Goal: Task Accomplishment & Management: Complete application form

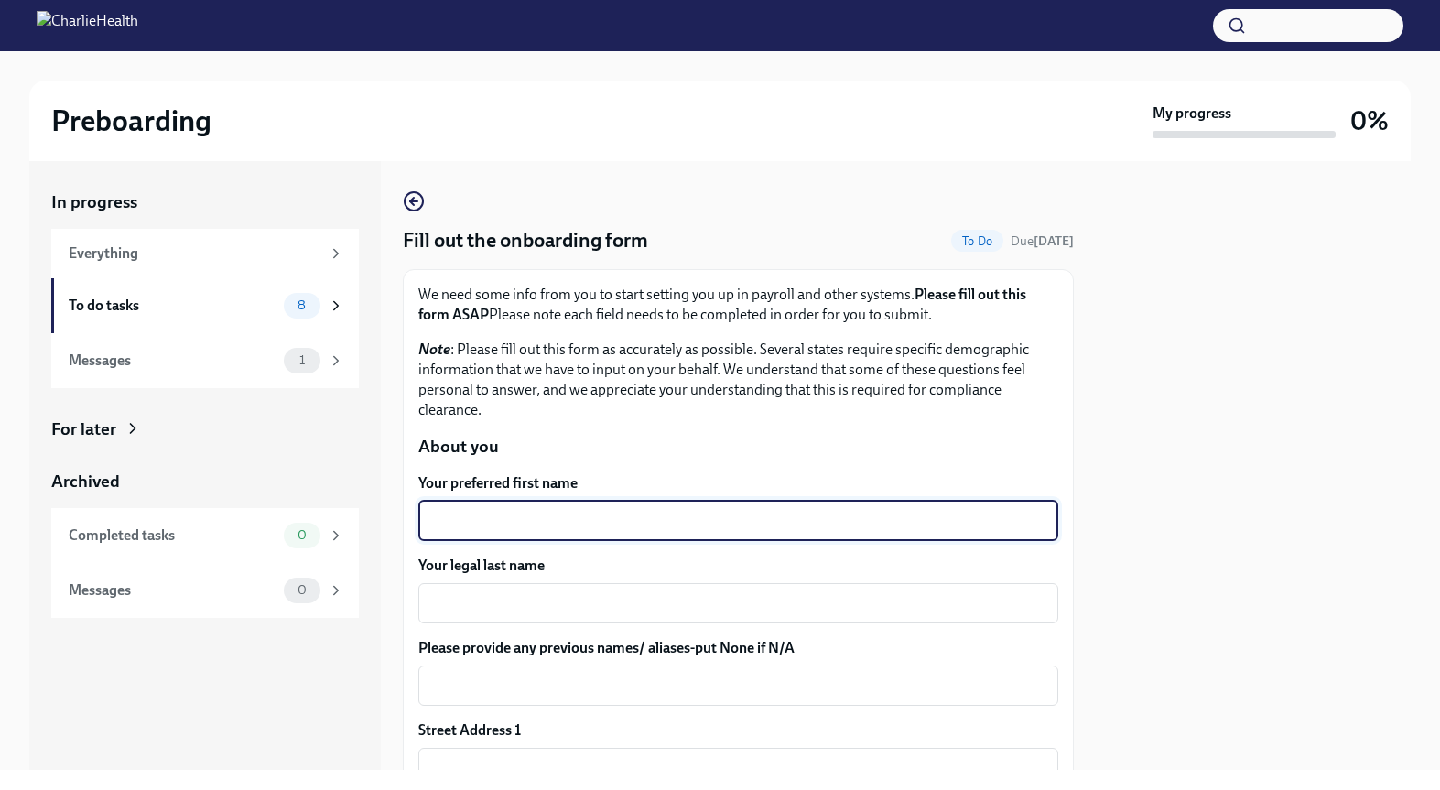
click at [469, 514] on textarea "Your preferred first name" at bounding box center [738, 521] width 618 height 22
type textarea "[PERSON_NAME]"
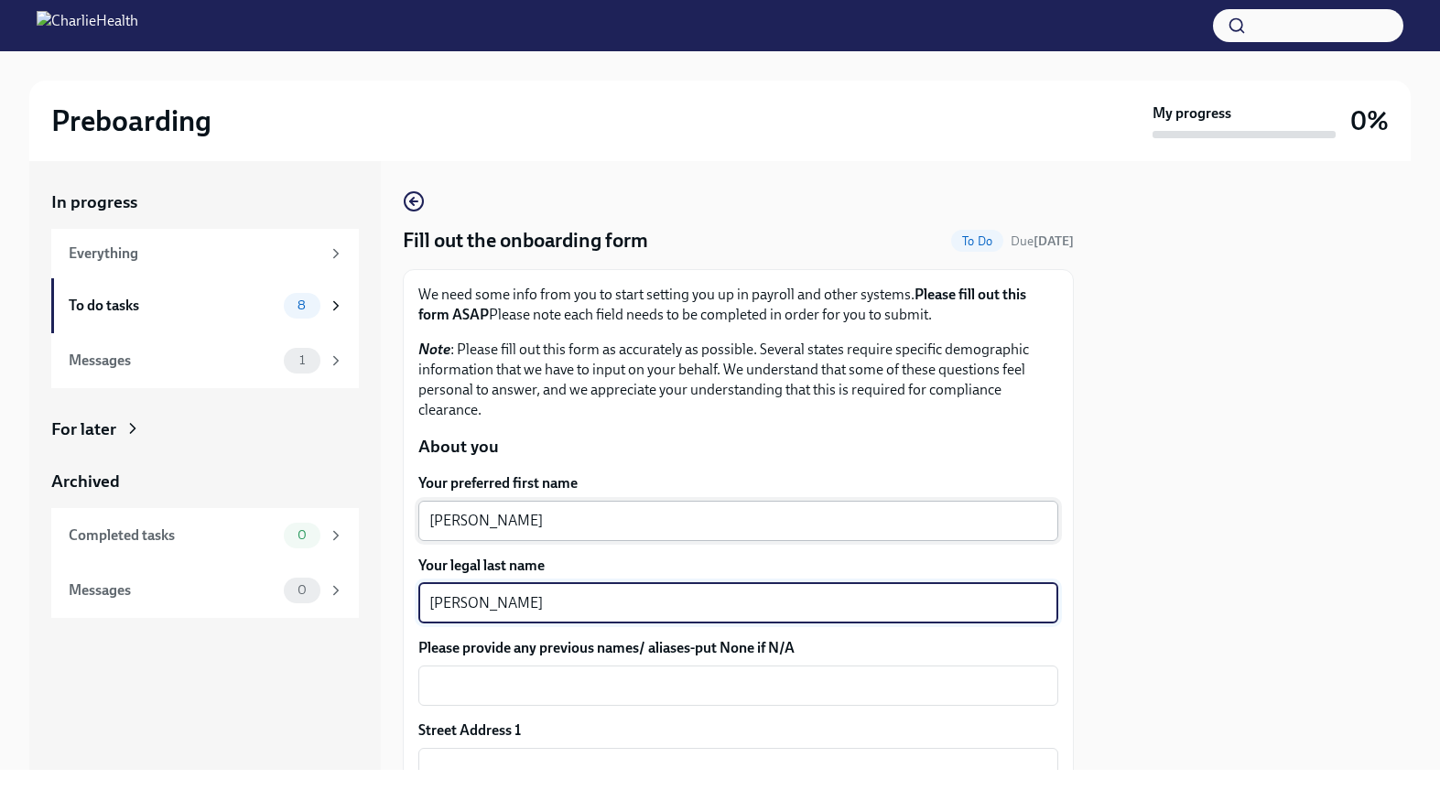
type textarea "[PERSON_NAME]"
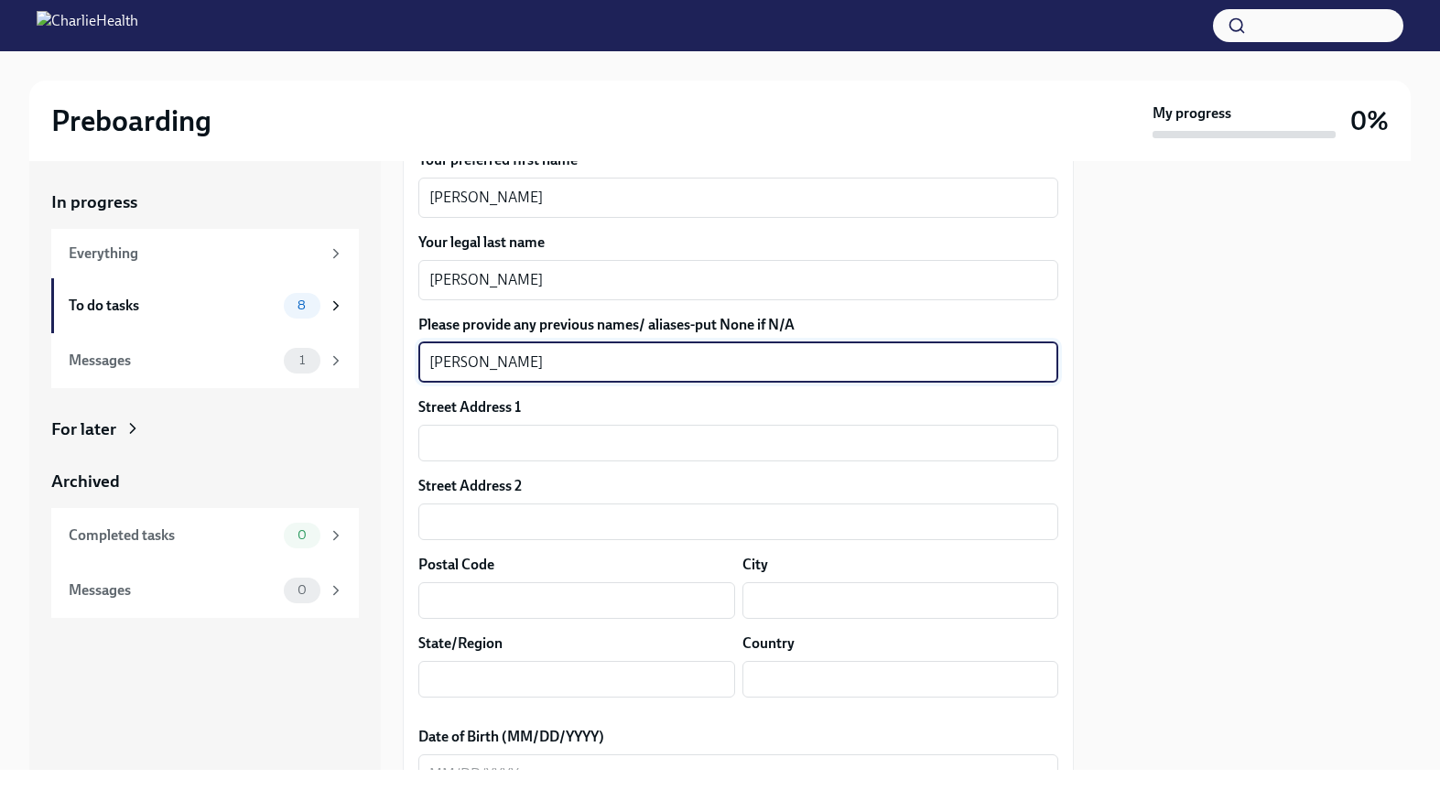
scroll to position [330, 0]
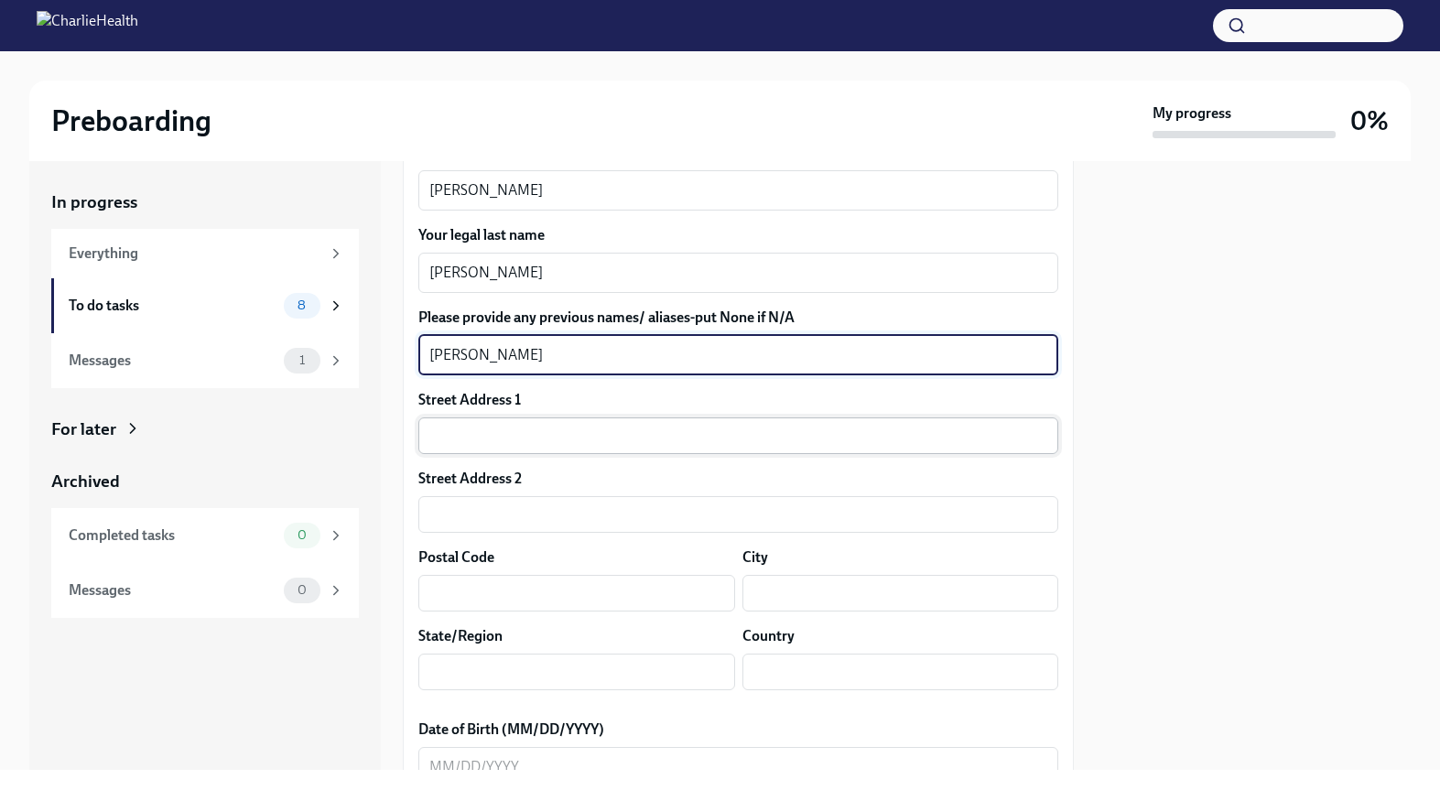
type textarea "[PERSON_NAME]"
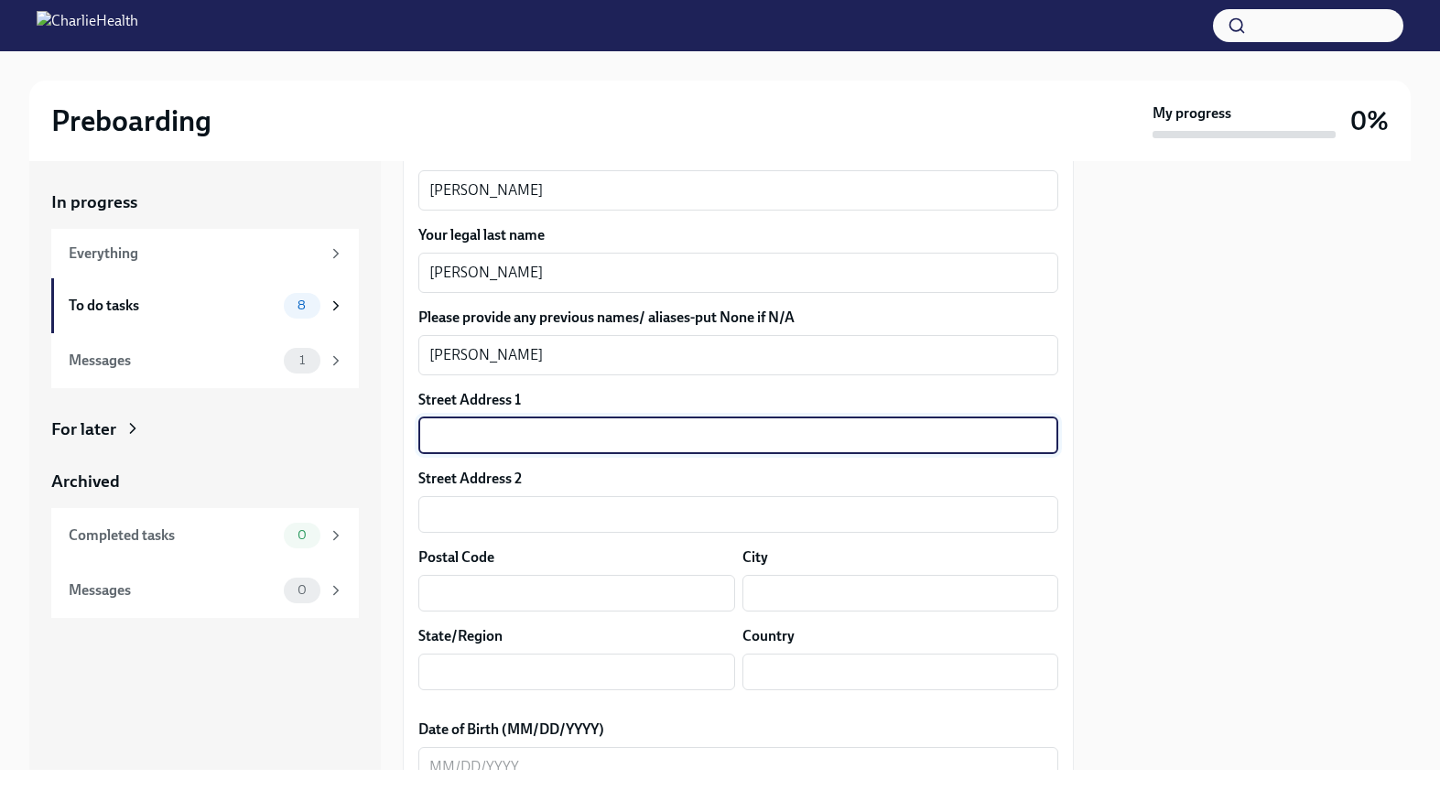
click at [540, 444] on input "text" at bounding box center [738, 435] width 640 height 37
type input "898 wentz"
type input "78586"
type input "San [PERSON_NAME]"
type input "[US_STATE]"
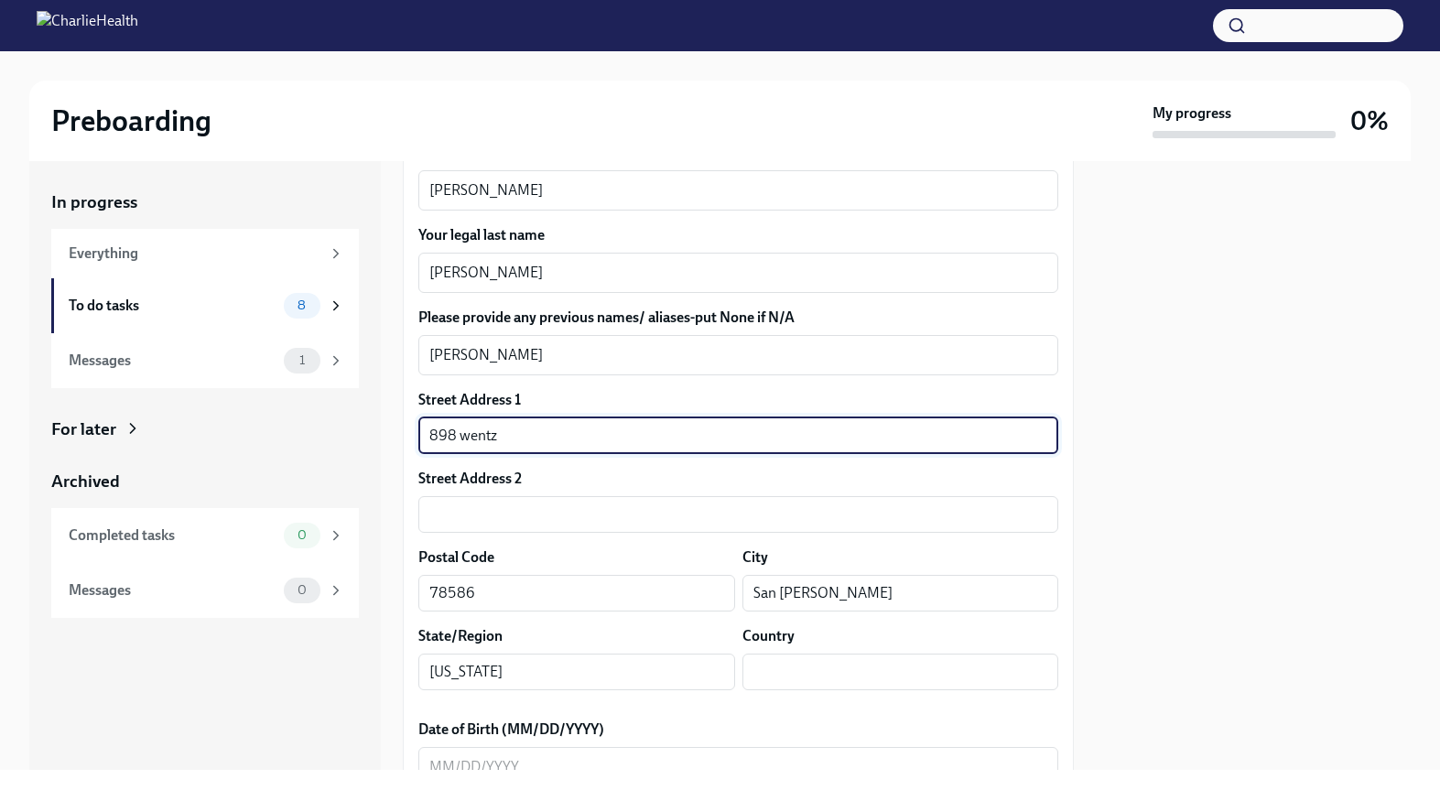
type input "US"
click at [469, 432] on input "898 wentz" at bounding box center [738, 435] width 640 height 37
click at [560, 438] on input "898 Wentz" at bounding box center [738, 435] width 640 height 37
type input "[STREET_ADDRESS]"
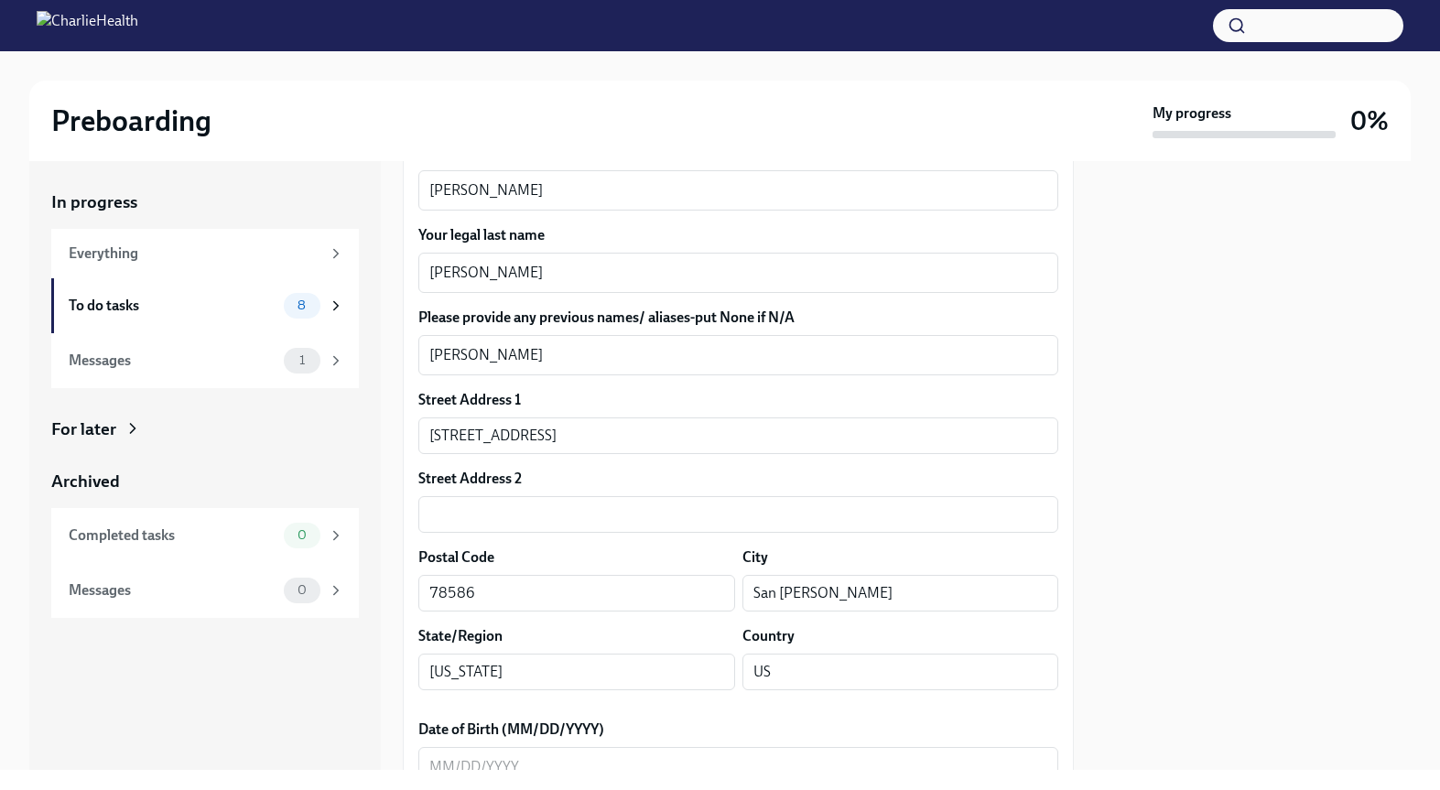
click at [1197, 461] on div at bounding box center [1253, 465] width 315 height 609
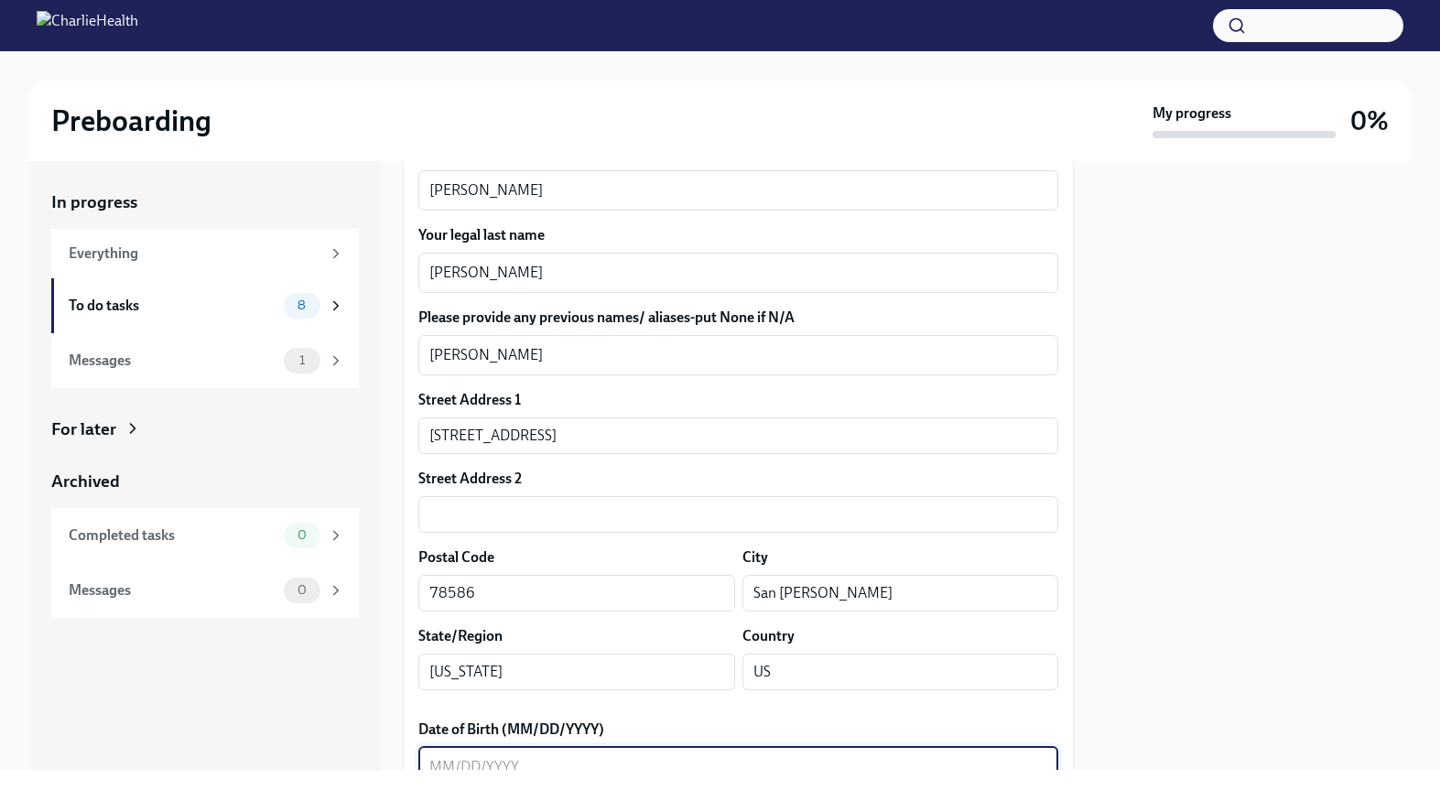
click at [682, 757] on textarea "Date of Birth (MM/DD/YYYY)" at bounding box center [738, 767] width 618 height 22
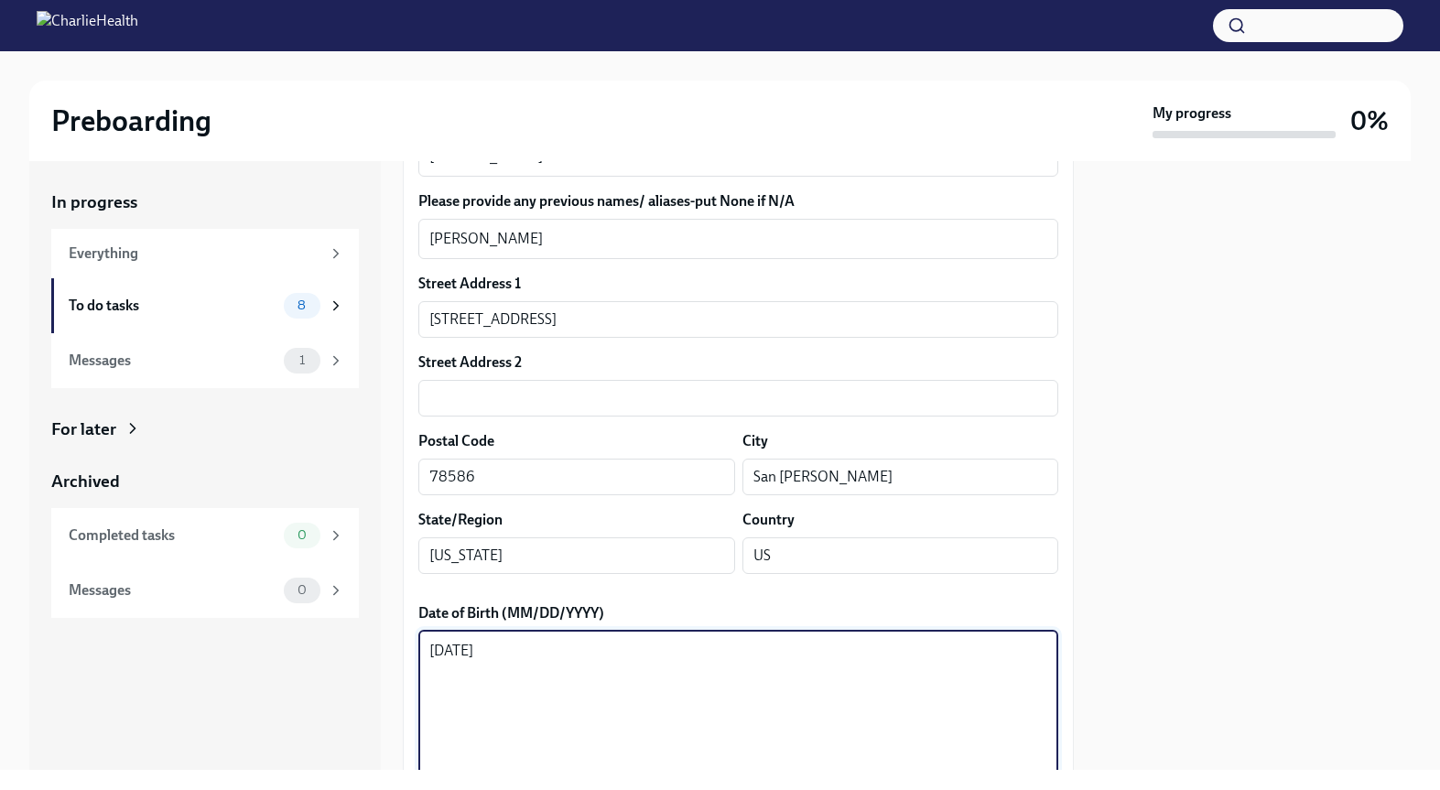
scroll to position [469, 0]
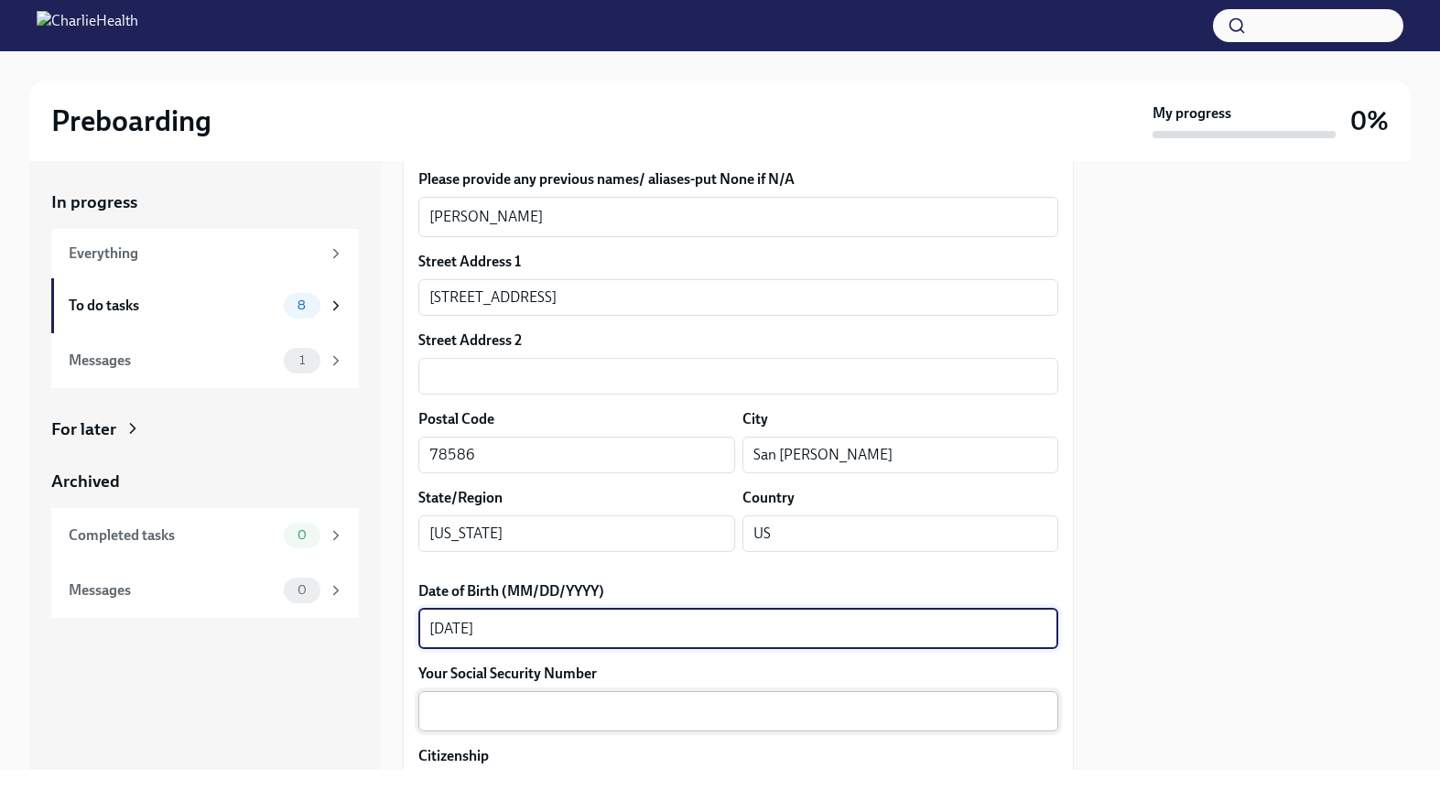
type textarea "[DATE]"
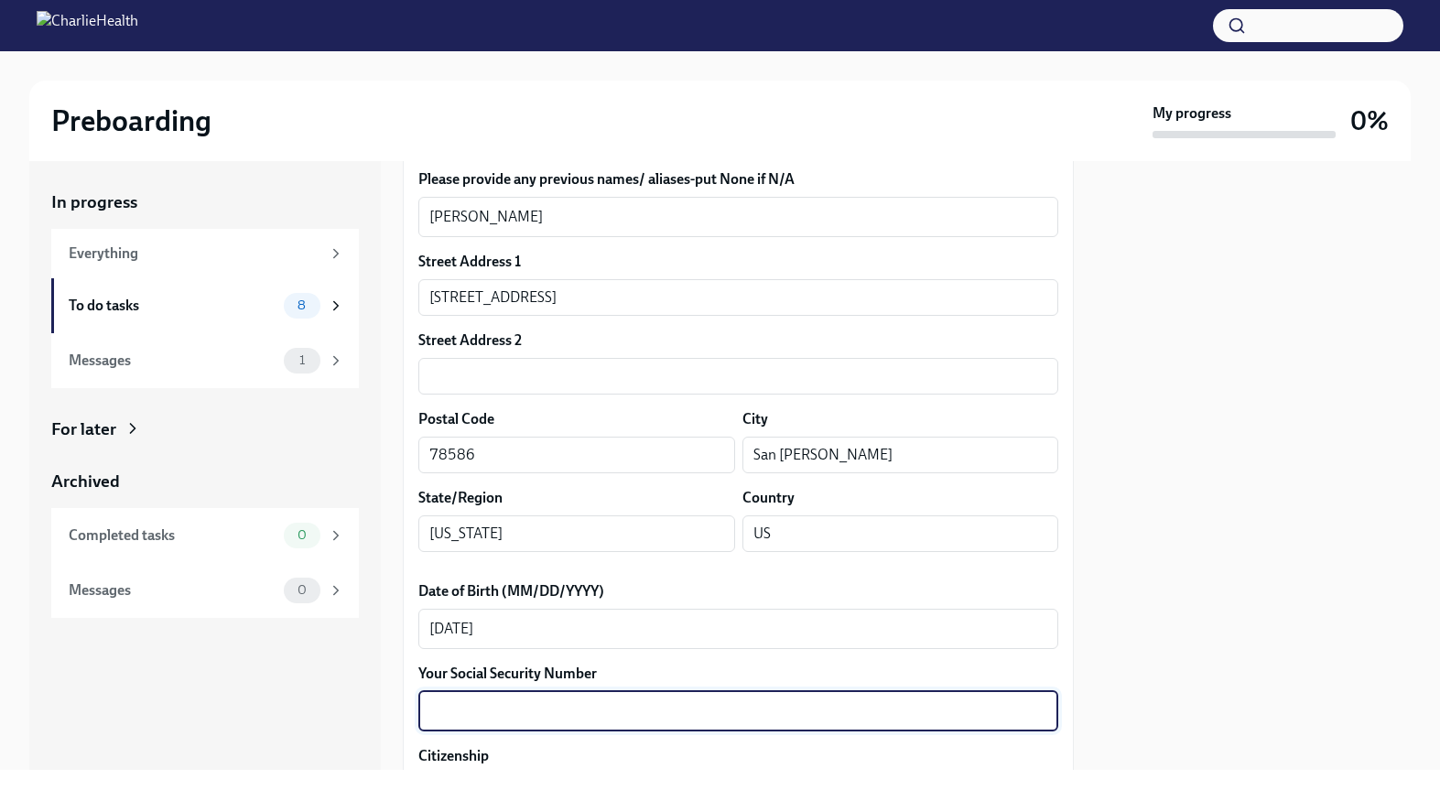
click at [495, 703] on textarea "Your Social Security Number" at bounding box center [738, 711] width 618 height 22
type textarea "450951841"
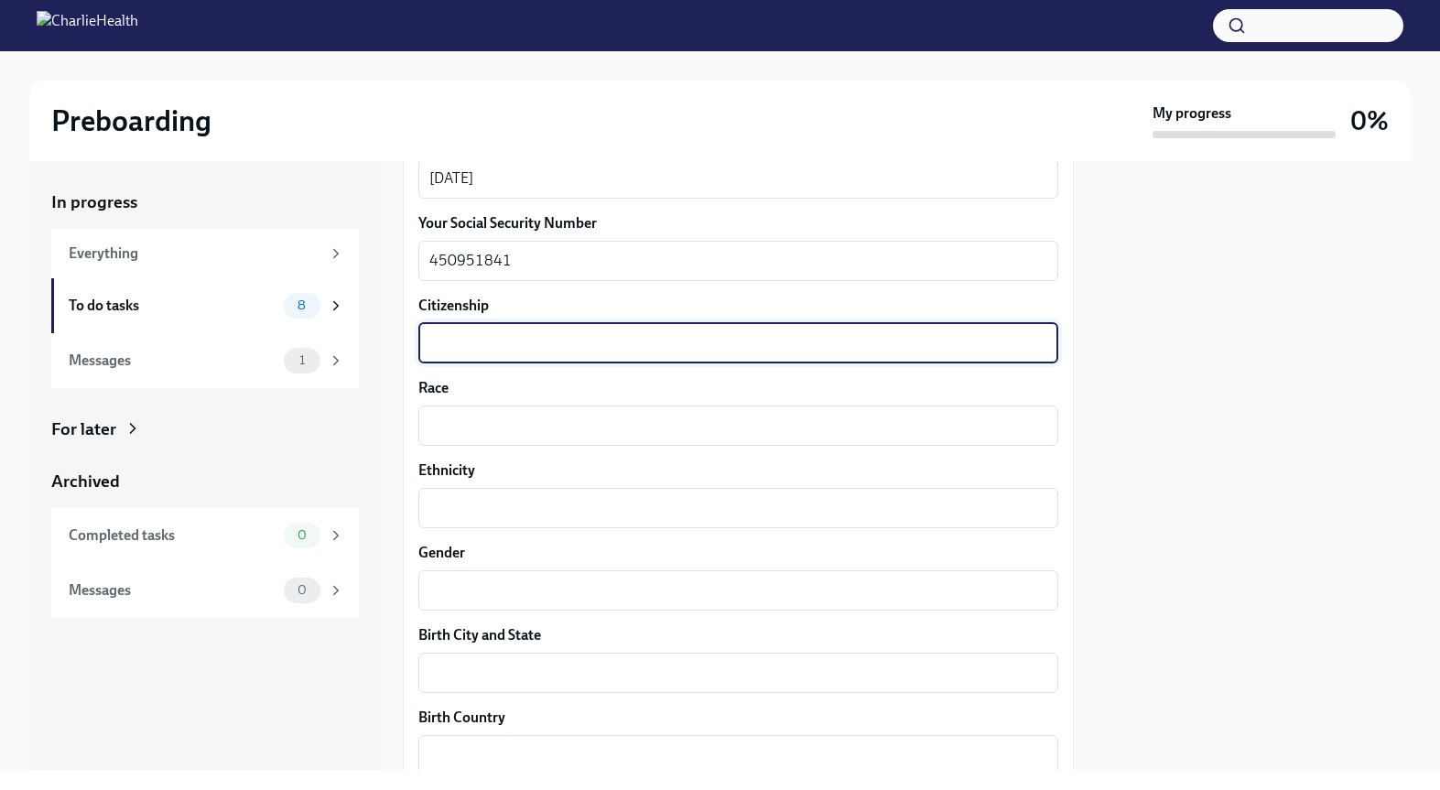
scroll to position [909, 0]
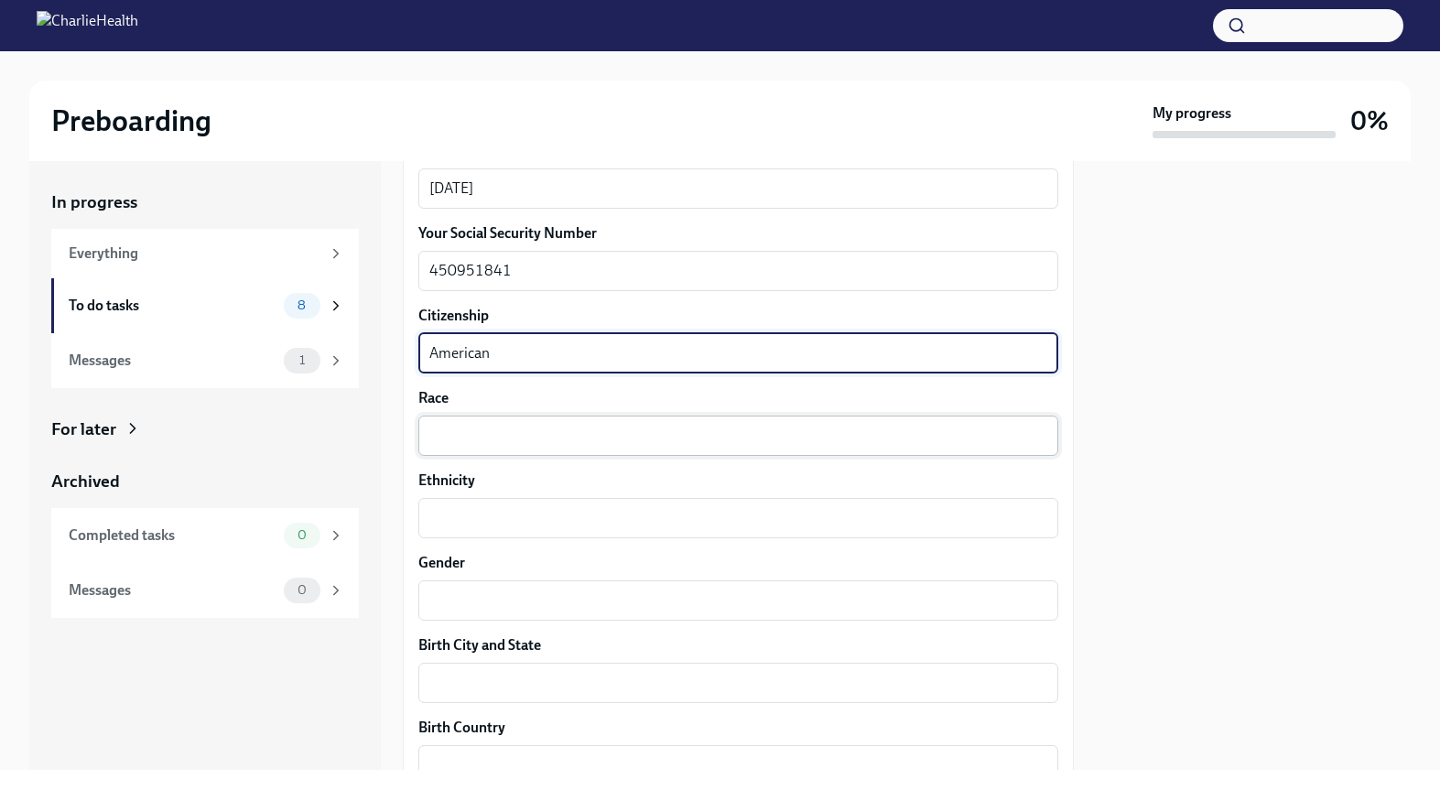
type textarea "American"
click at [469, 434] on textarea "Race" at bounding box center [738, 436] width 618 height 22
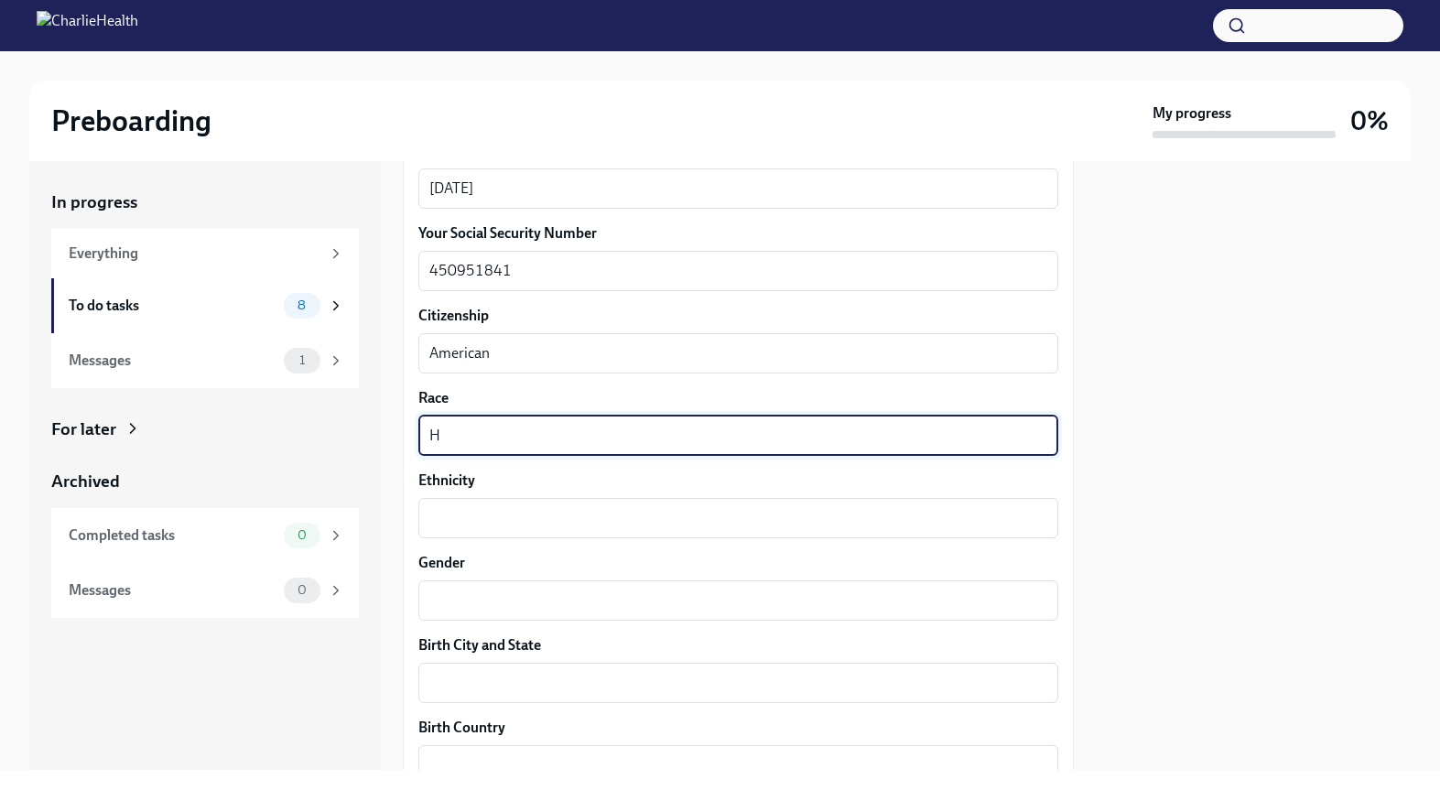
type textarea "H"
type textarea "White"
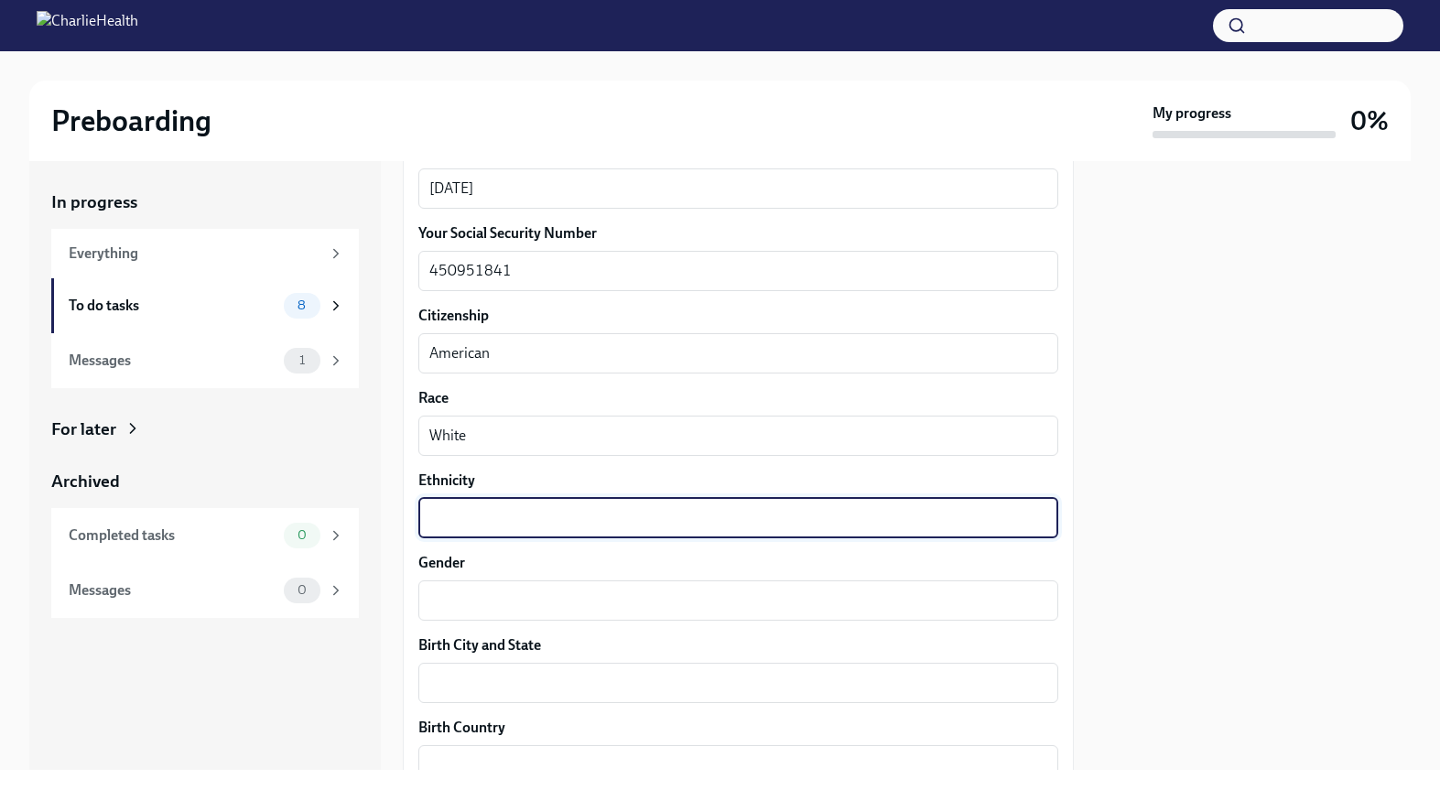
click at [514, 523] on textarea "Ethnicity" at bounding box center [738, 518] width 618 height 22
type textarea "[DEMOGRAPHIC_DATA]"
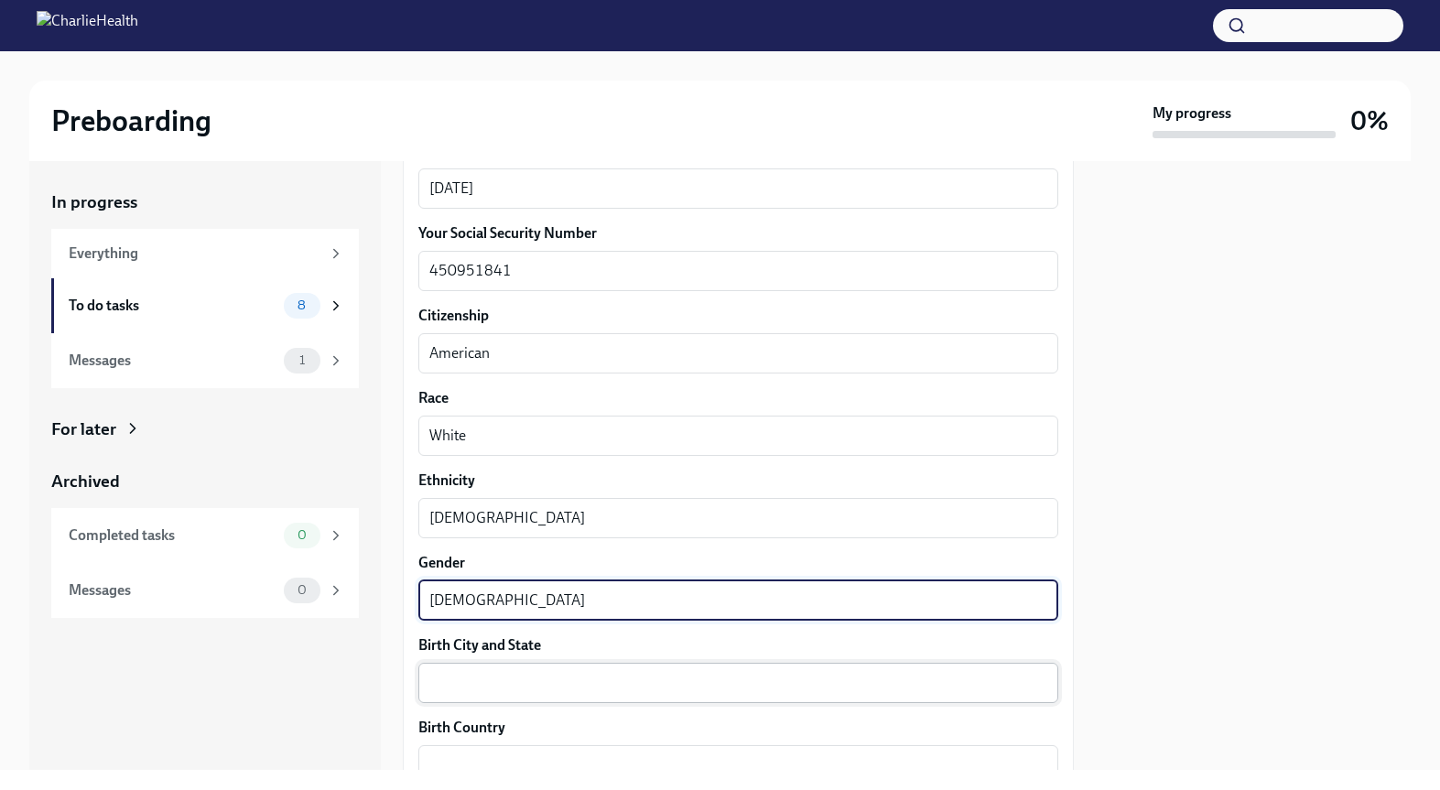
type textarea "[DEMOGRAPHIC_DATA]"
click at [460, 670] on div "x ​" at bounding box center [738, 683] width 640 height 40
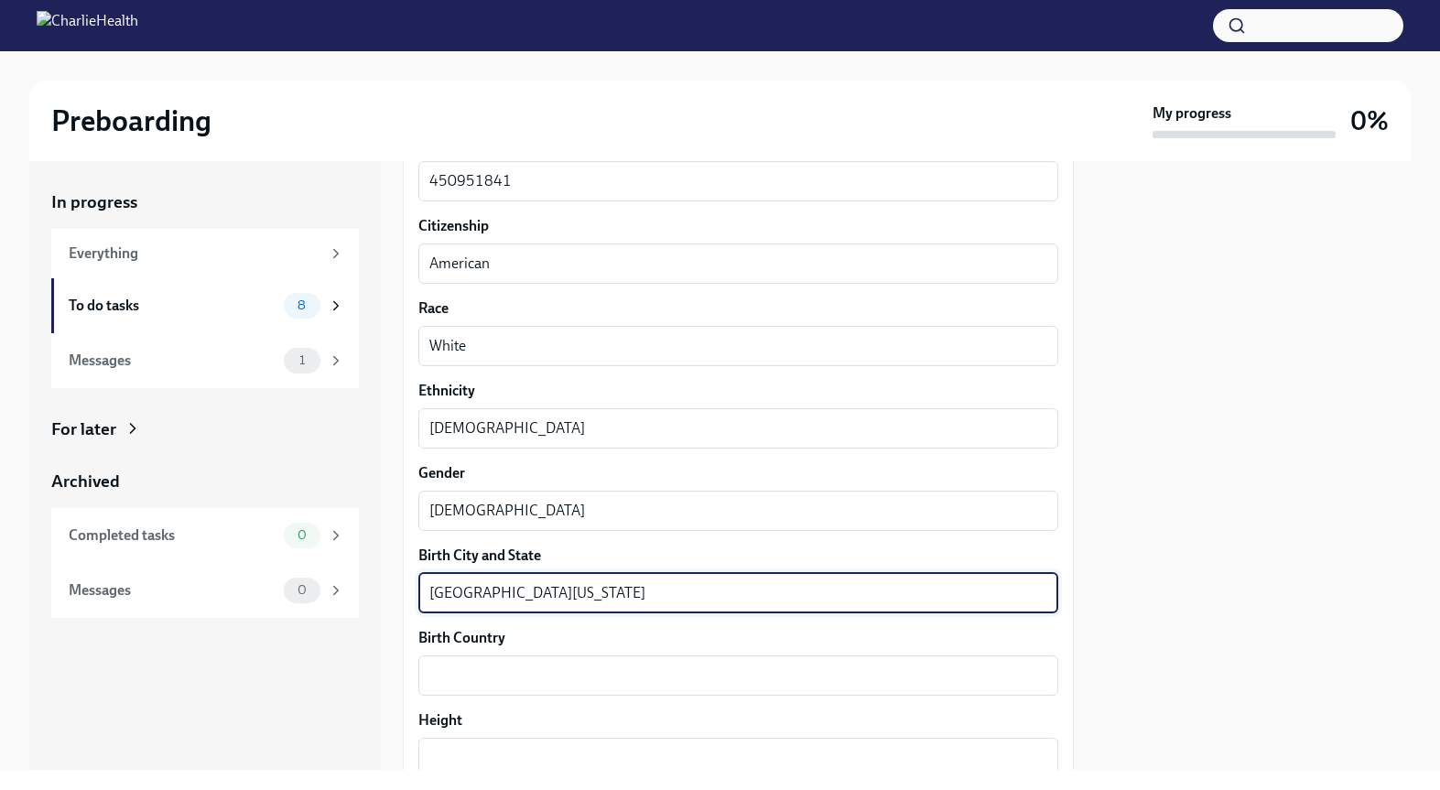
scroll to position [1001, 0]
type textarea "[GEOGRAPHIC_DATA][US_STATE]"
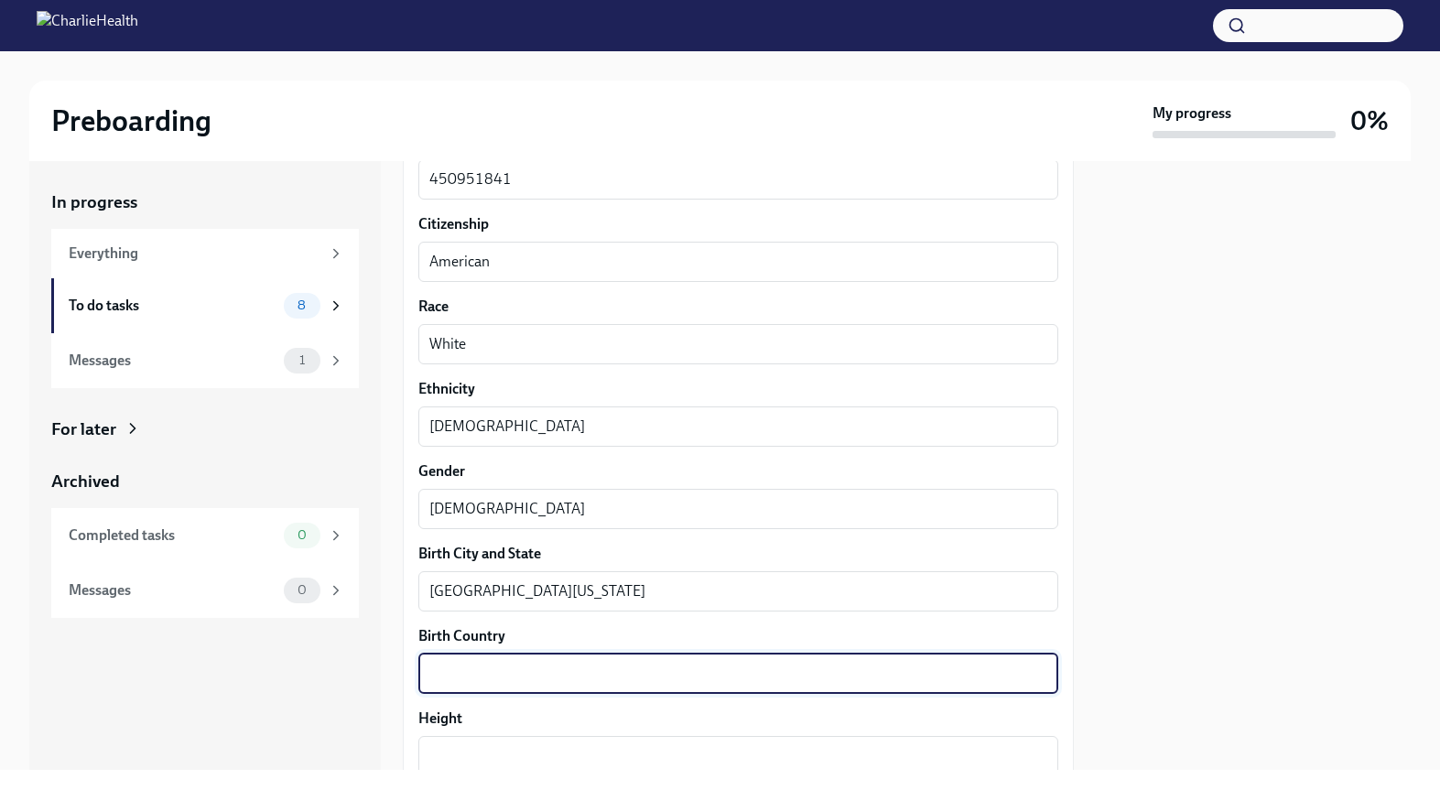
click at [502, 673] on textarea "Birth Country" at bounding box center [738, 674] width 618 height 22
type textarea "A"
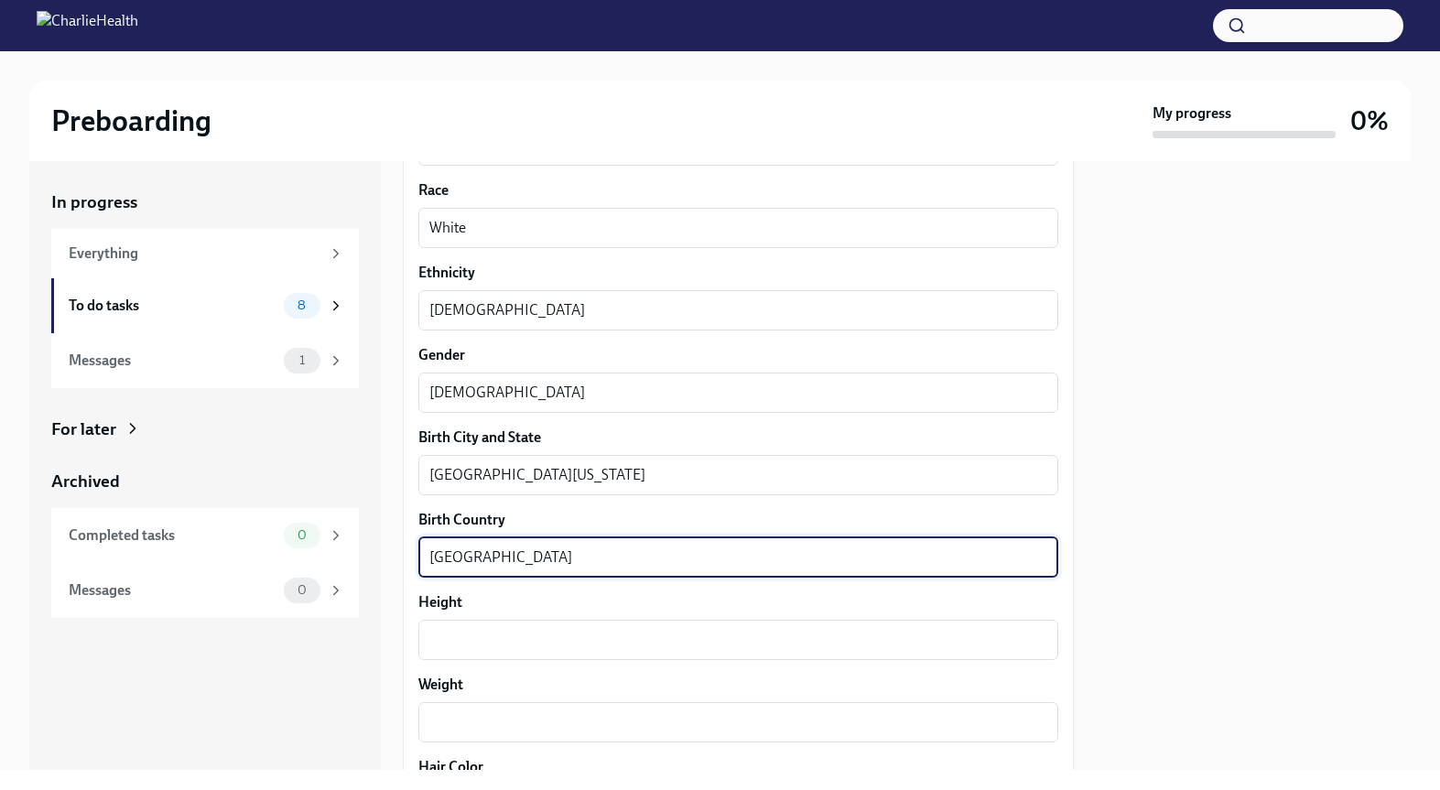
scroll to position [1120, 0]
type textarea "[GEOGRAPHIC_DATA]"
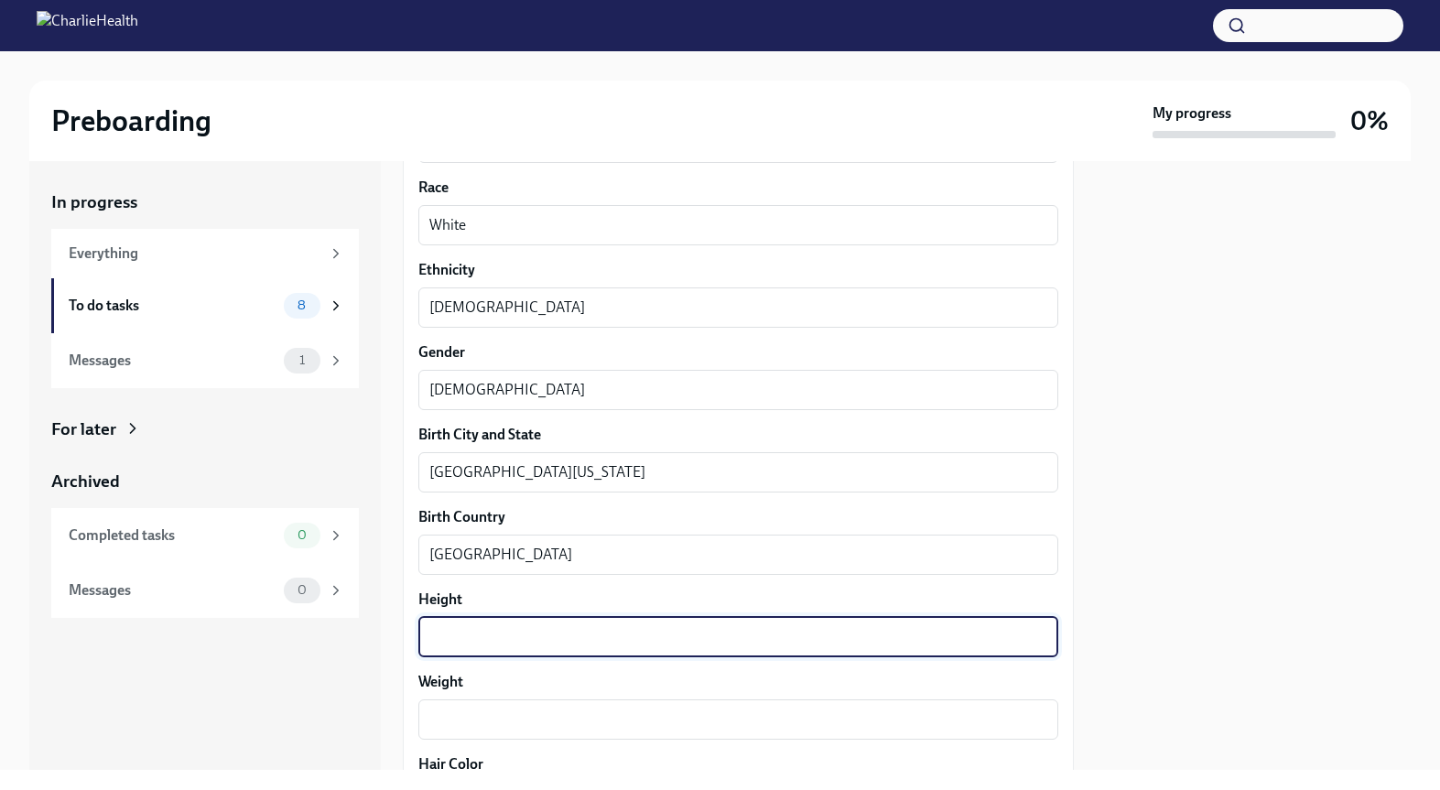
click at [456, 633] on textarea "Height" at bounding box center [738, 637] width 618 height 22
type textarea "5'2"
click at [470, 718] on textarea "Weight" at bounding box center [738, 720] width 618 height 22
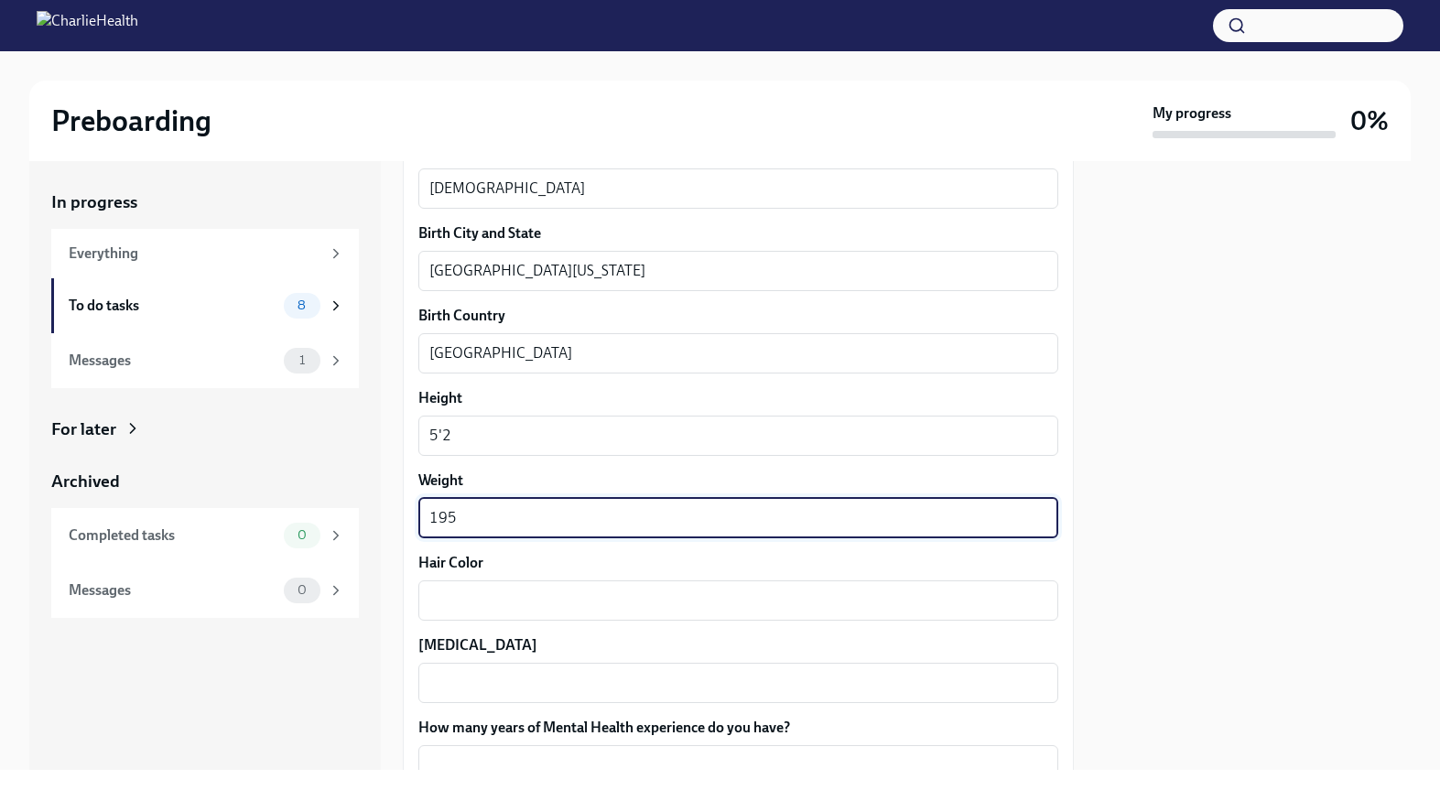
scroll to position [1347, 0]
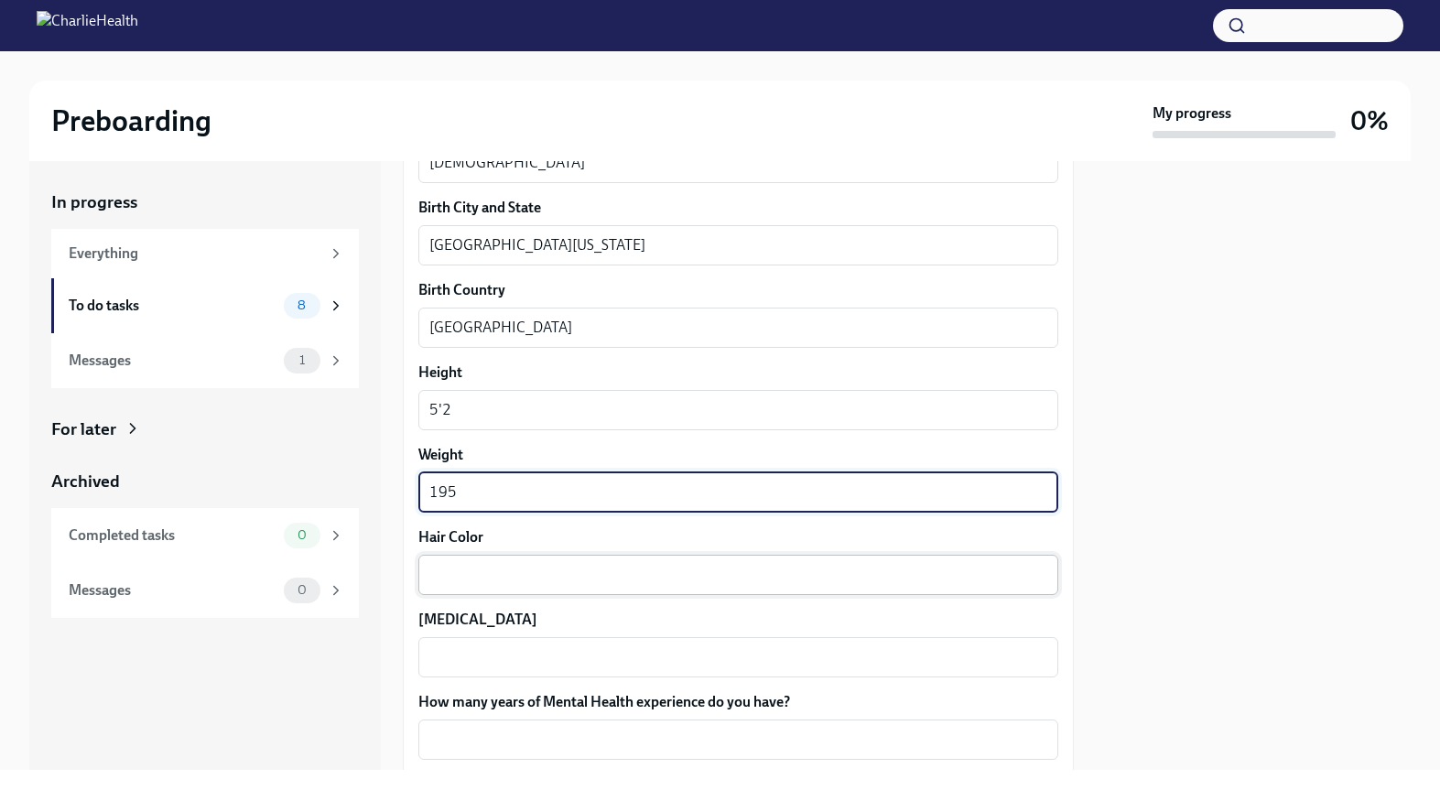
type textarea "195"
click at [445, 579] on textarea "Hair Color" at bounding box center [738, 575] width 618 height 22
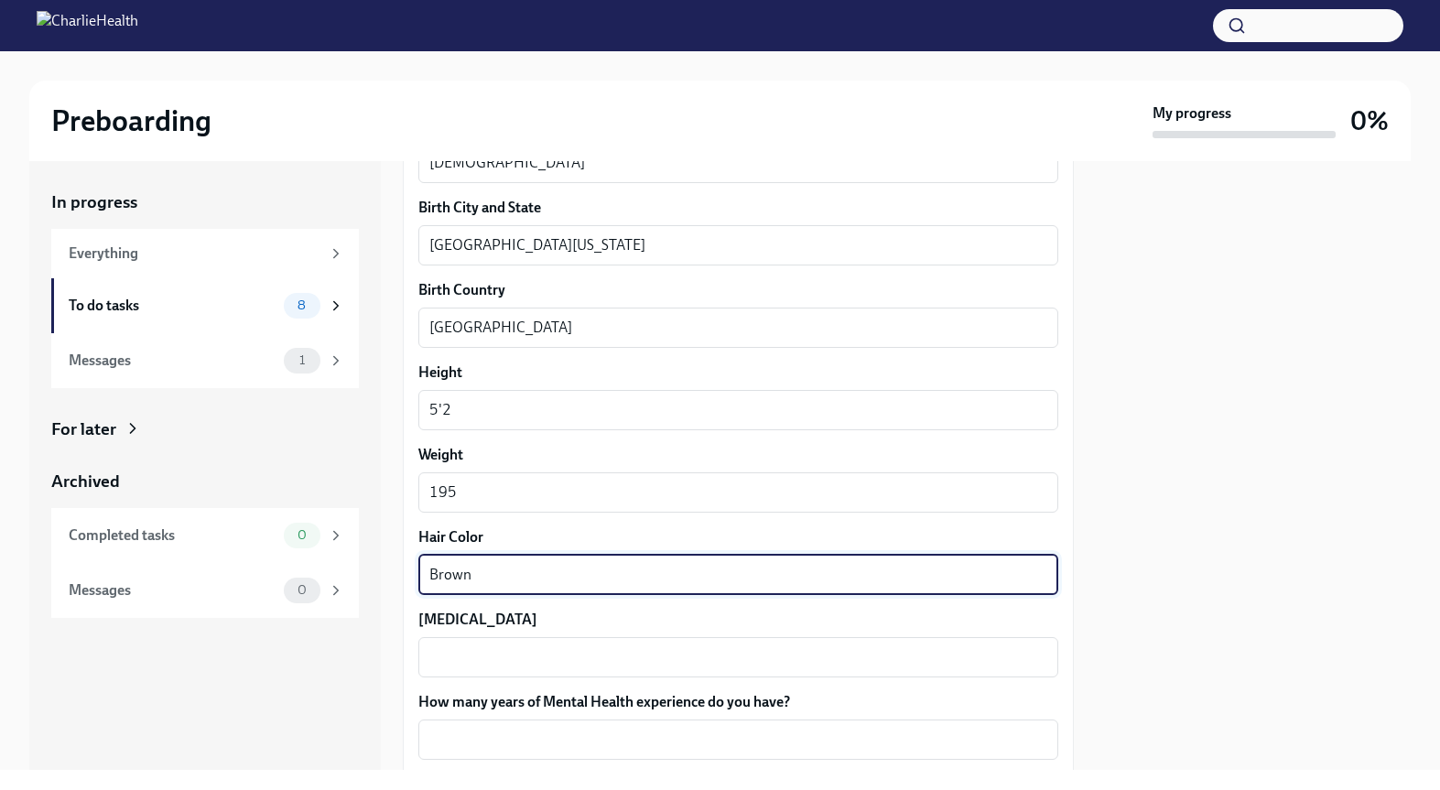
type textarea "Brown"
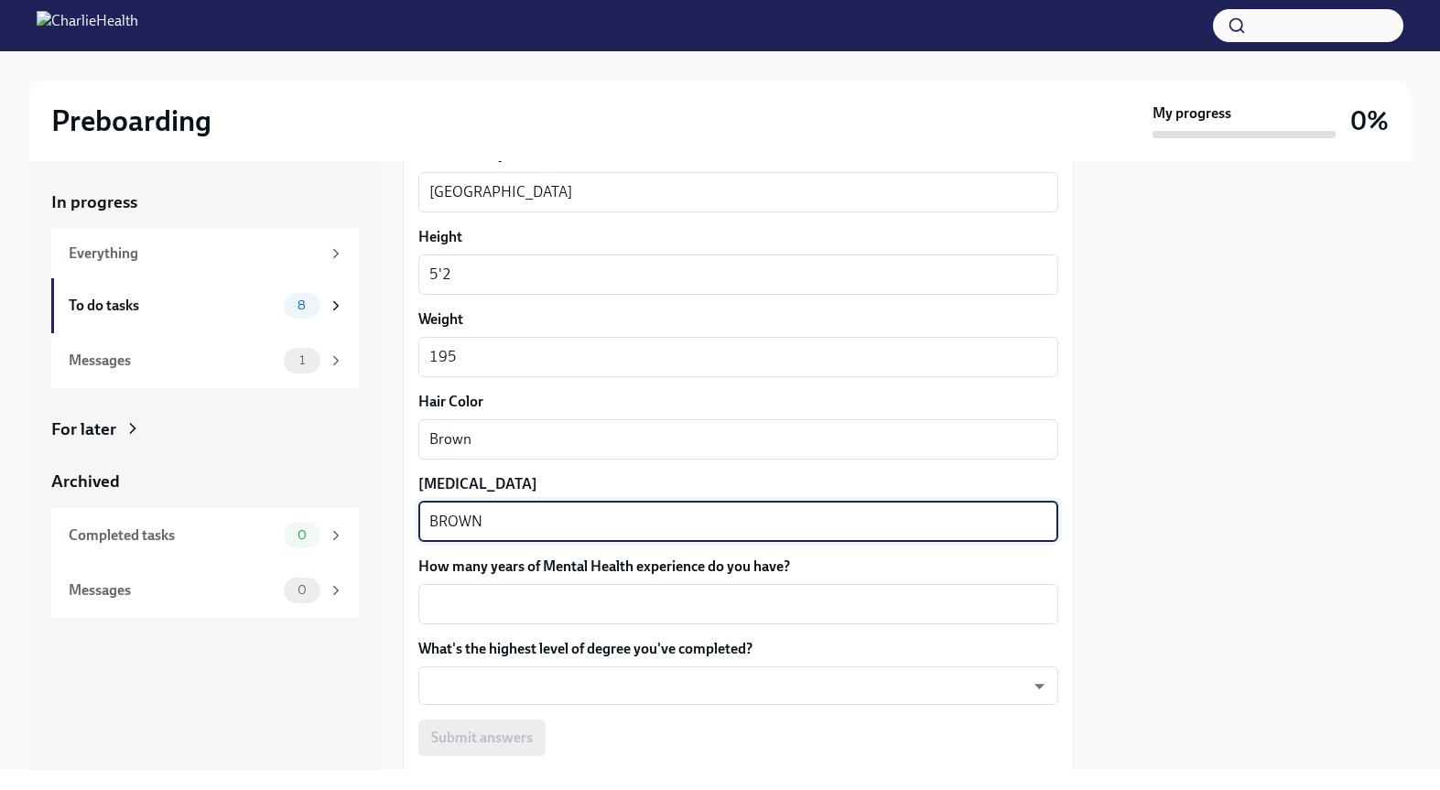
scroll to position [1484, 0]
type textarea "BROWN"
click at [441, 601] on textarea "How many years of Mental Health experience do you have?" at bounding box center [738, 602] width 618 height 22
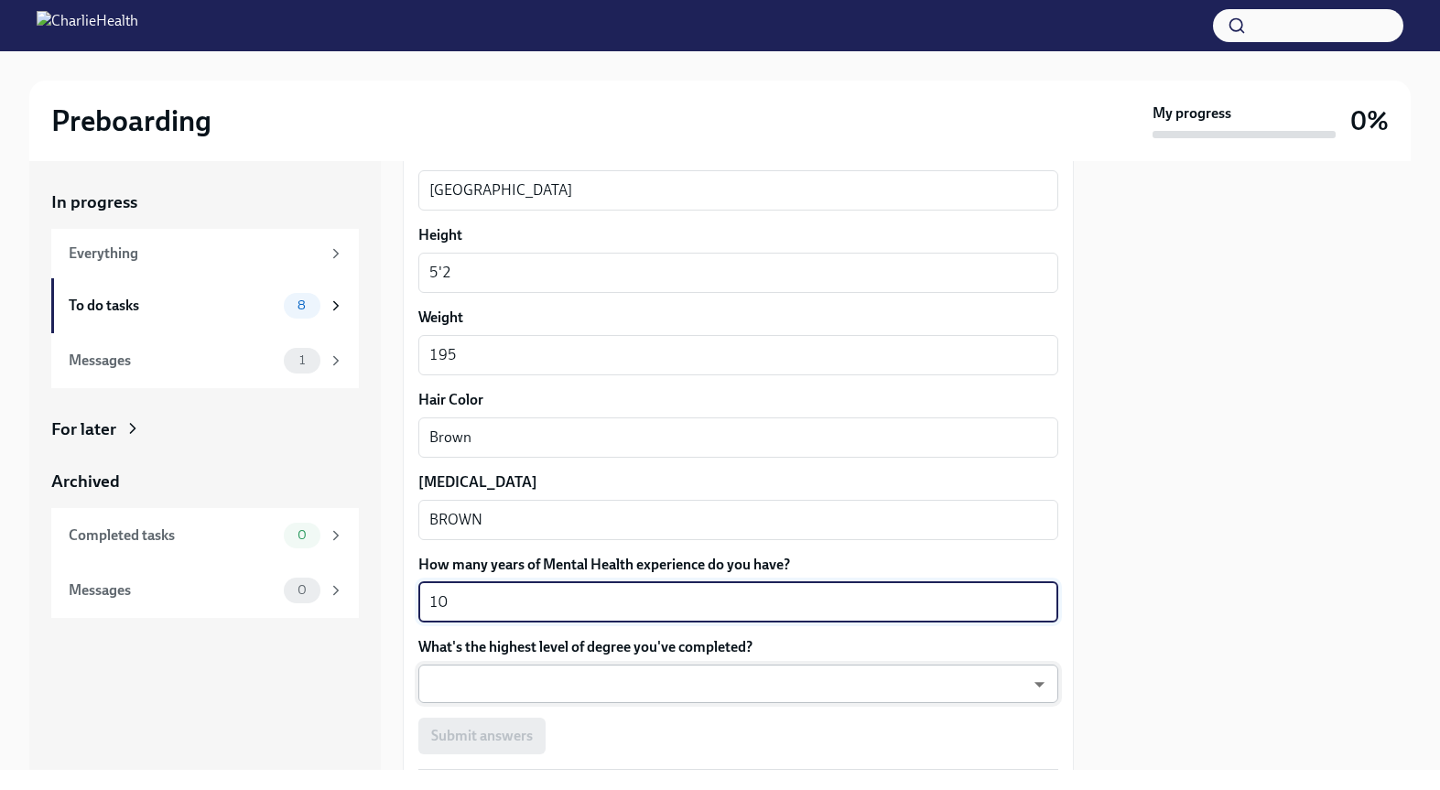
type textarea "10"
click at [493, 677] on body "Preboarding My progress 0% In progress Everything To do tasks 8 Messages 1 For …" at bounding box center [720, 395] width 1440 height 790
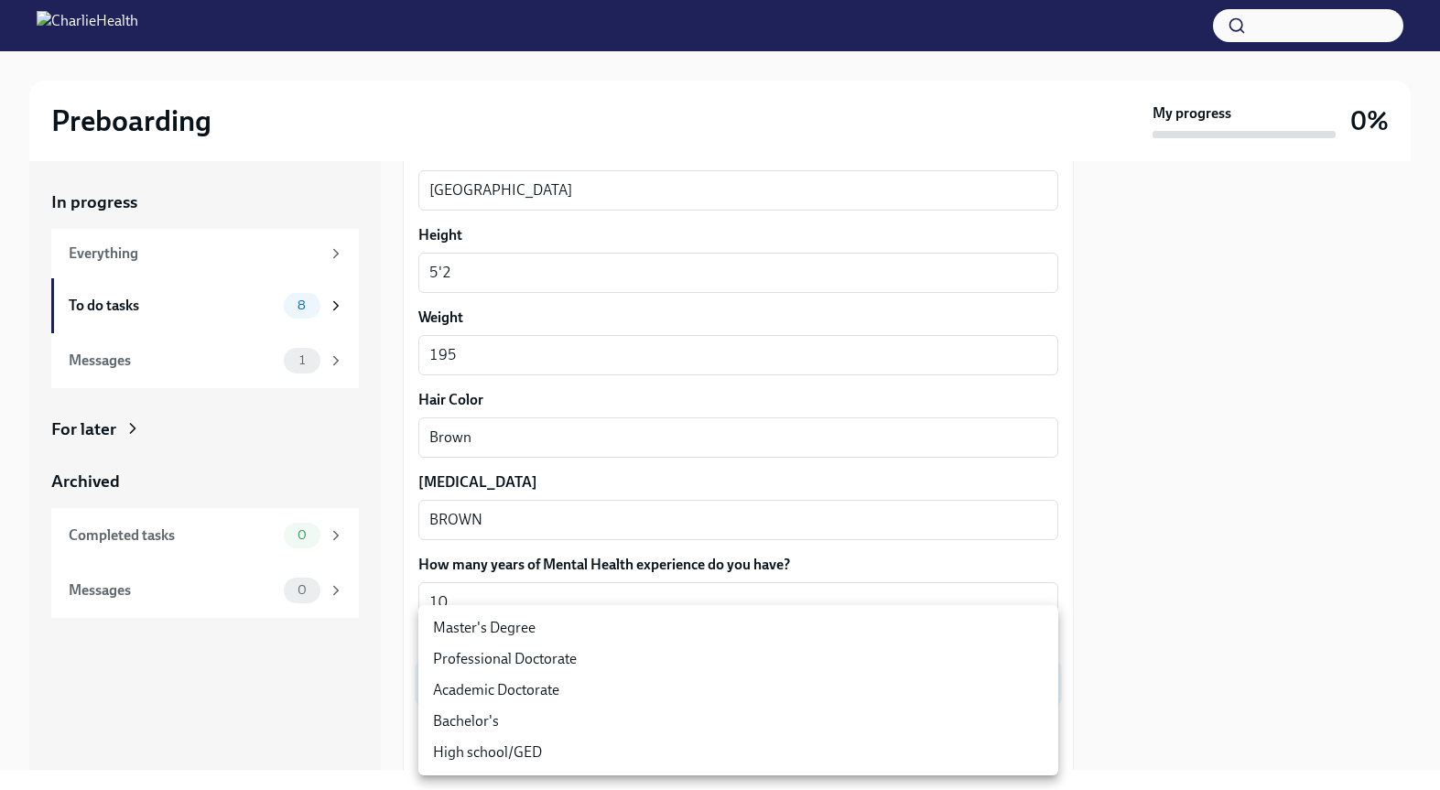
click at [492, 631] on li "Master's Degree" at bounding box center [738, 627] width 640 height 31
type input "2vBr-ghkD"
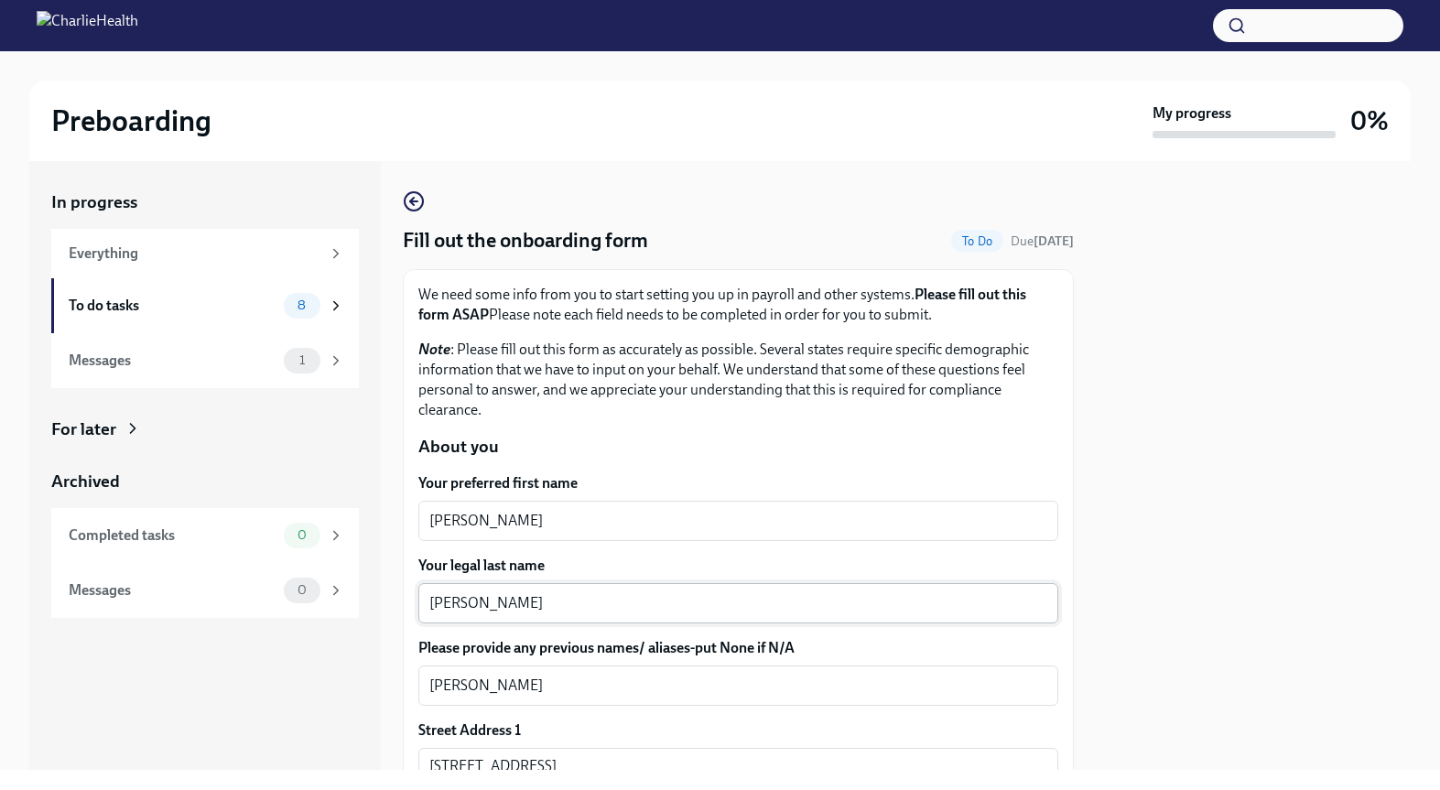
scroll to position [61, 0]
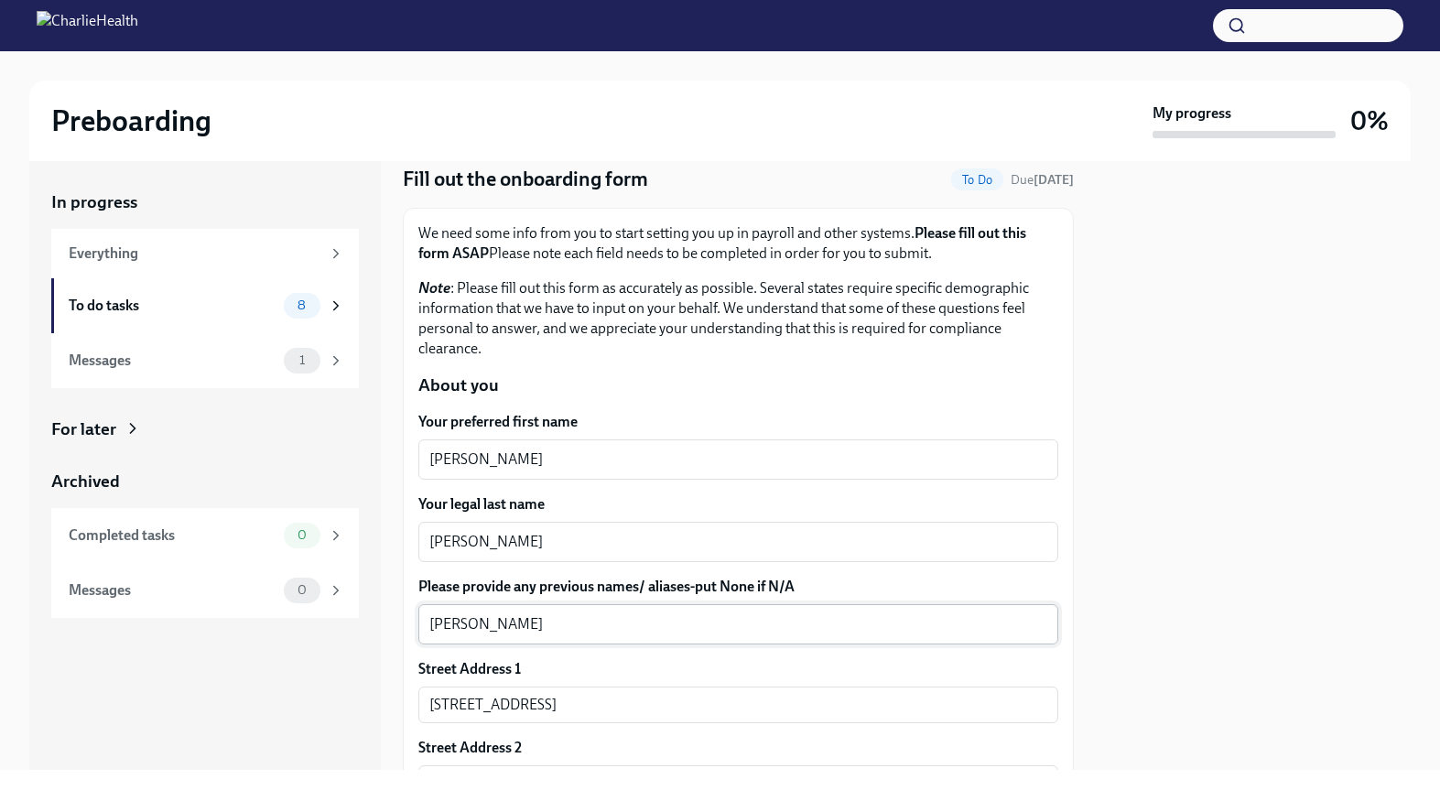
click at [481, 630] on textarea "[PERSON_NAME]" at bounding box center [738, 624] width 618 height 22
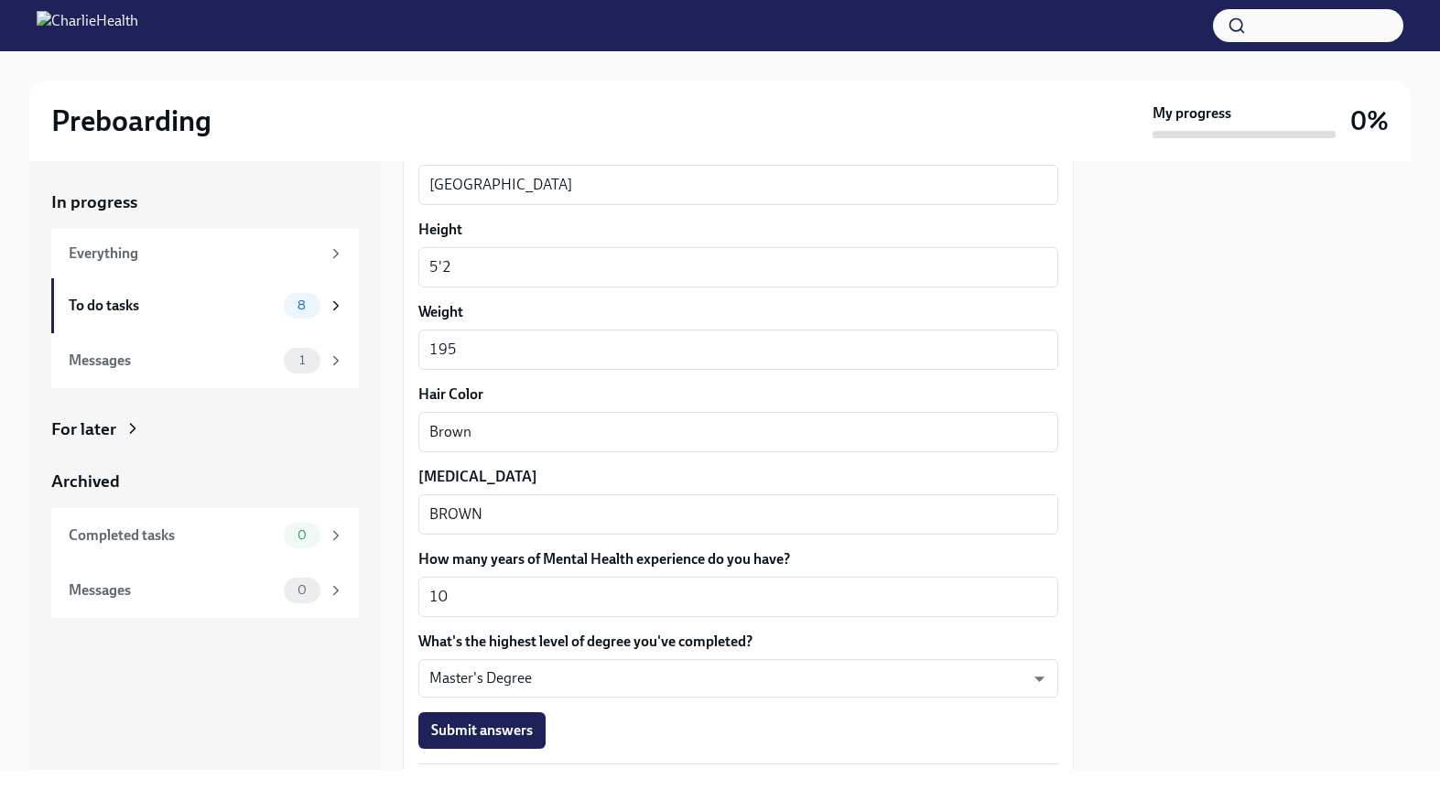
scroll to position [1617, 0]
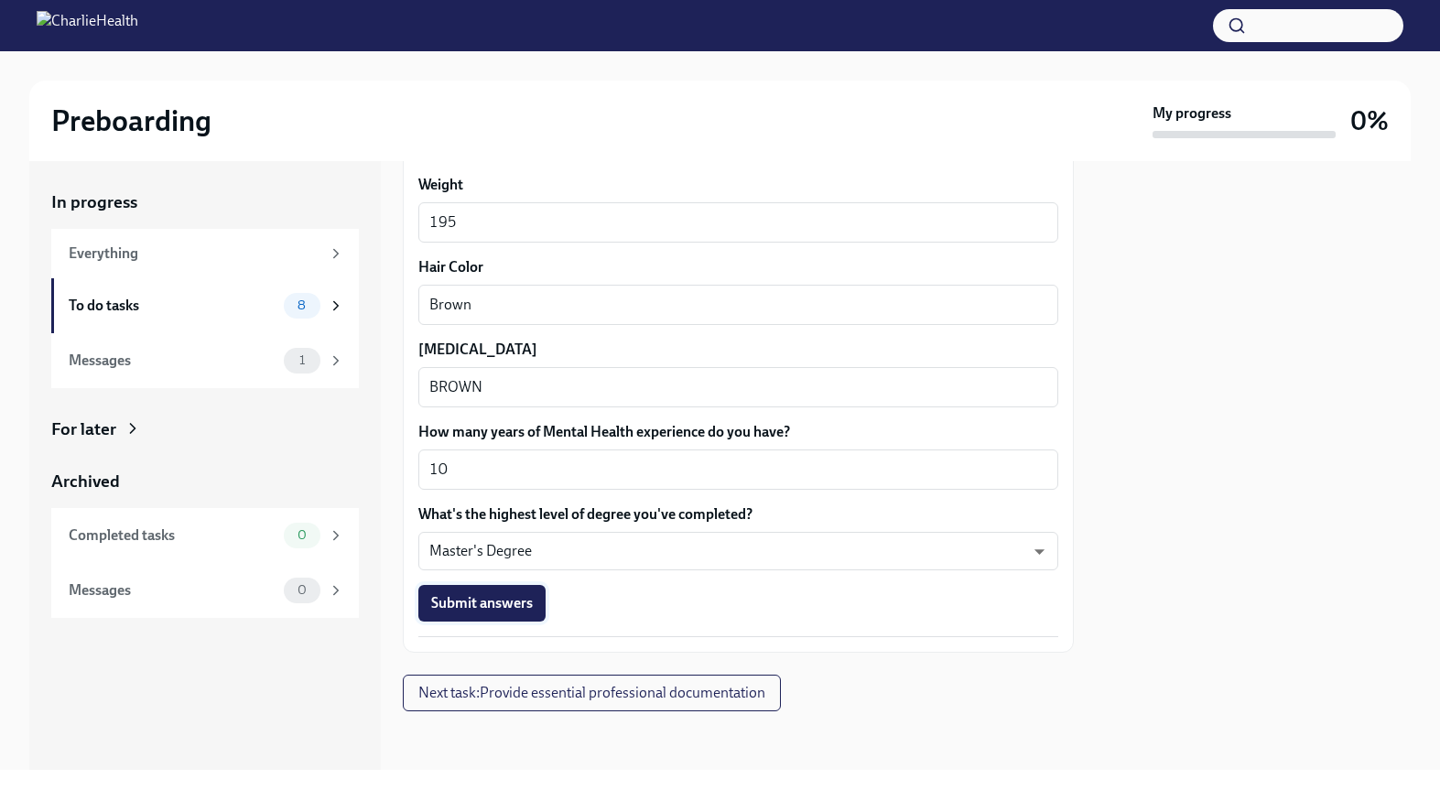
type textarea "[PERSON_NAME] [PERSON_NAME]"
click at [467, 606] on span "Submit answers" at bounding box center [482, 603] width 102 height 18
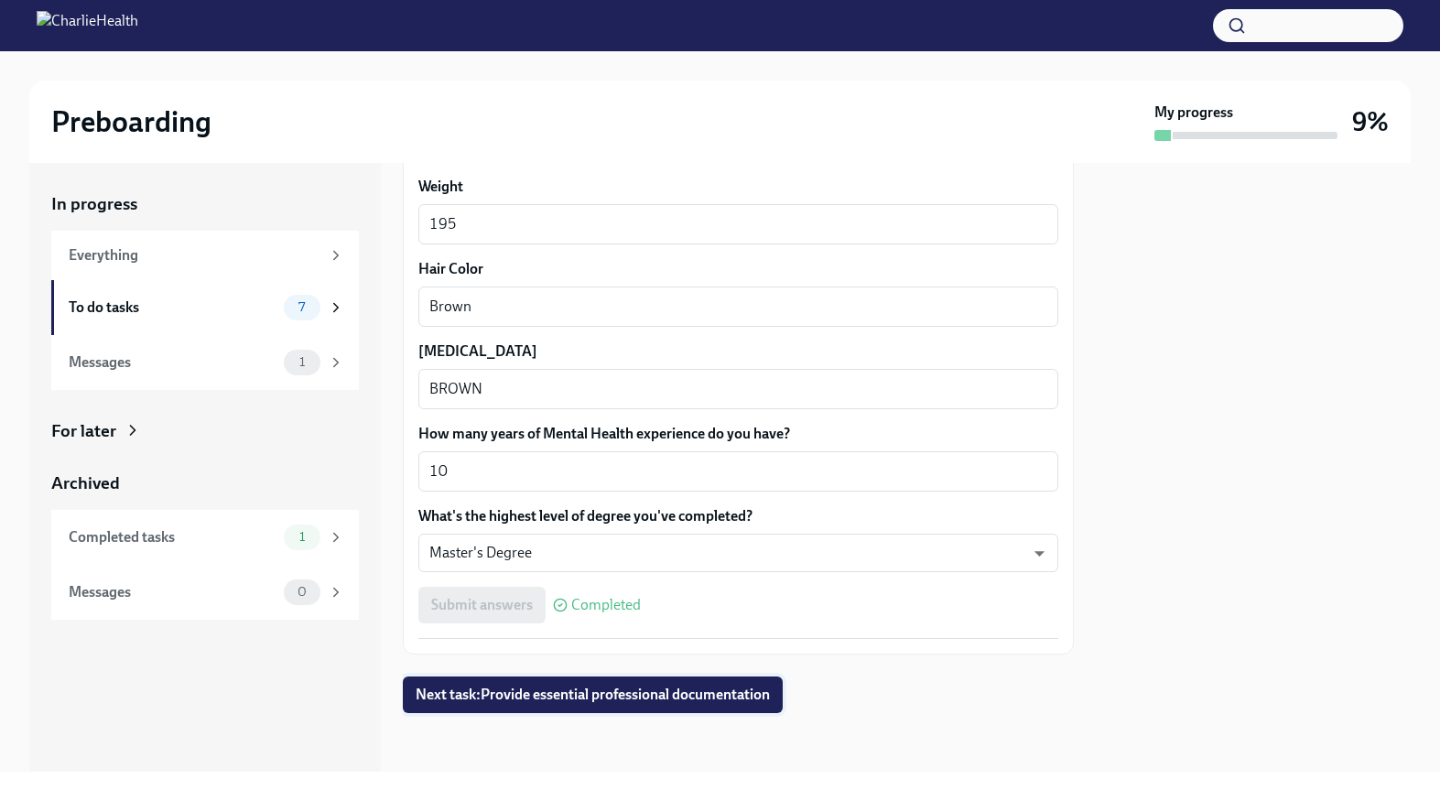
click at [530, 703] on span "Next task : Provide essential professional documentation" at bounding box center [593, 695] width 354 height 18
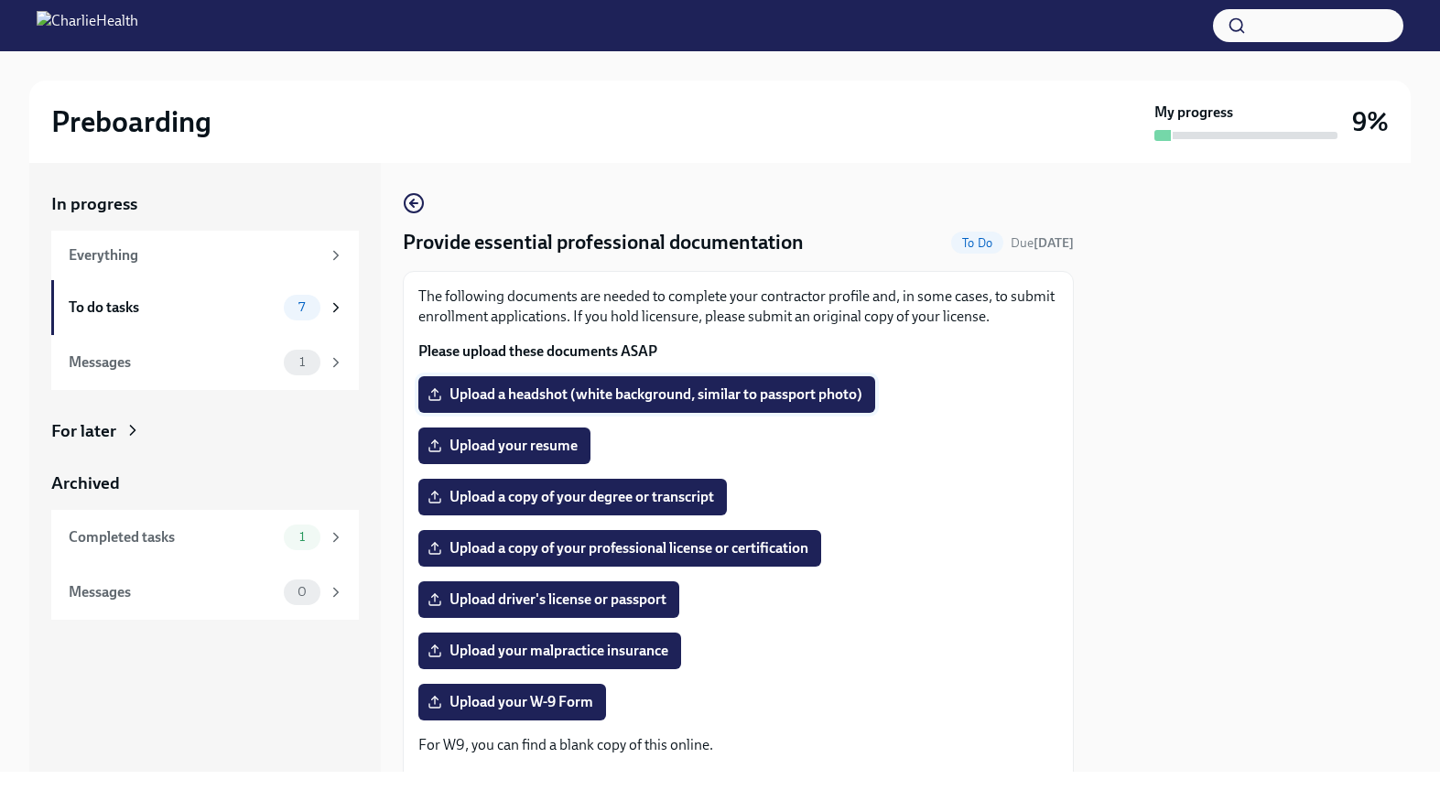
click at [529, 393] on span "Upload a headshot (white background, similar to passport photo)" at bounding box center [646, 394] width 431 height 18
click at [0, 0] on input "Upload a headshot (white background, similar to passport photo)" at bounding box center [0, 0] width 0 height 0
click at [521, 645] on span "Upload your malpractice insurance" at bounding box center [549, 651] width 237 height 18
click at [0, 0] on input "Upload your malpractice insurance" at bounding box center [0, 0] width 0 height 0
click at [535, 655] on span "Upload your malpractice insurance" at bounding box center [549, 651] width 237 height 18
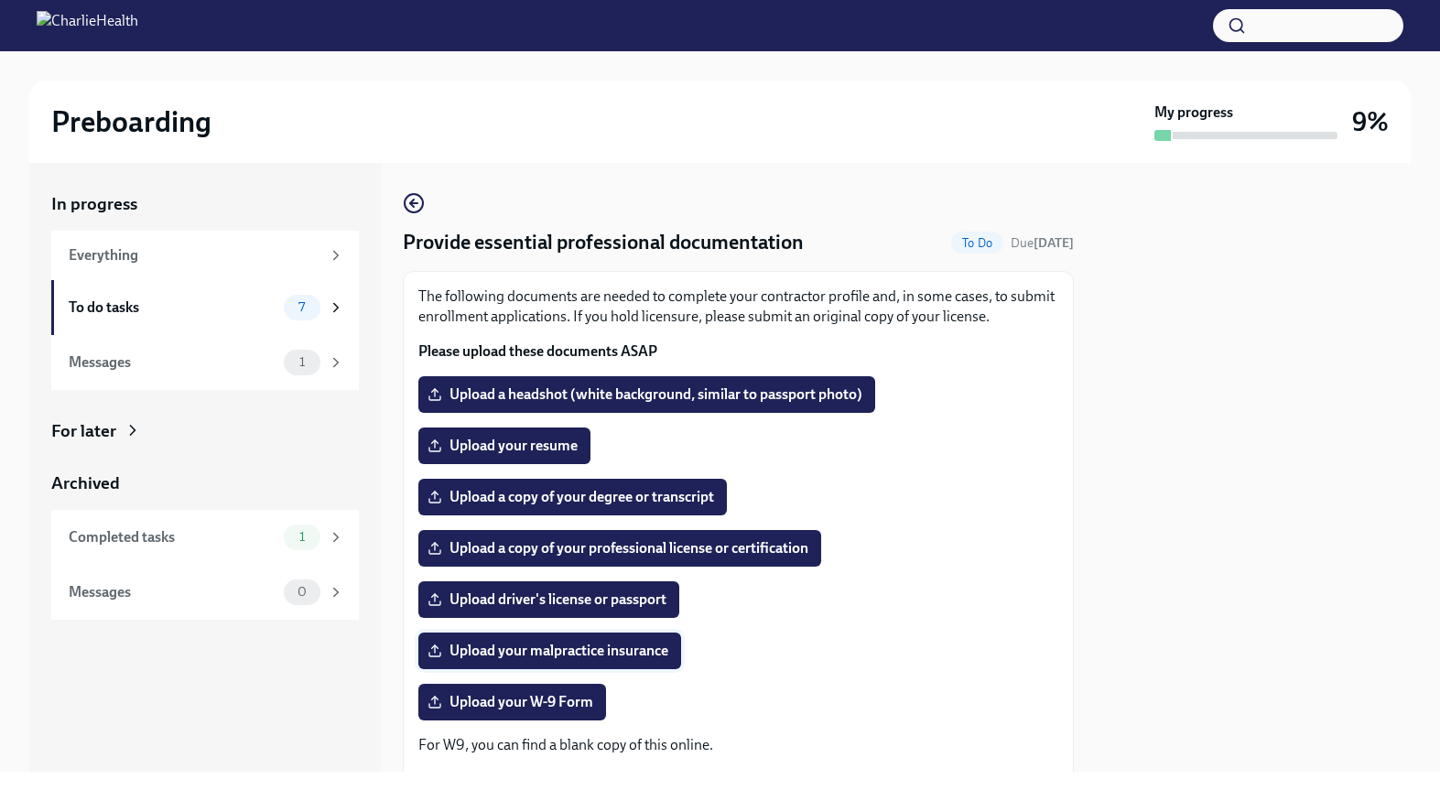
click at [0, 0] on input "Upload your malpractice insurance" at bounding box center [0, 0] width 0 height 0
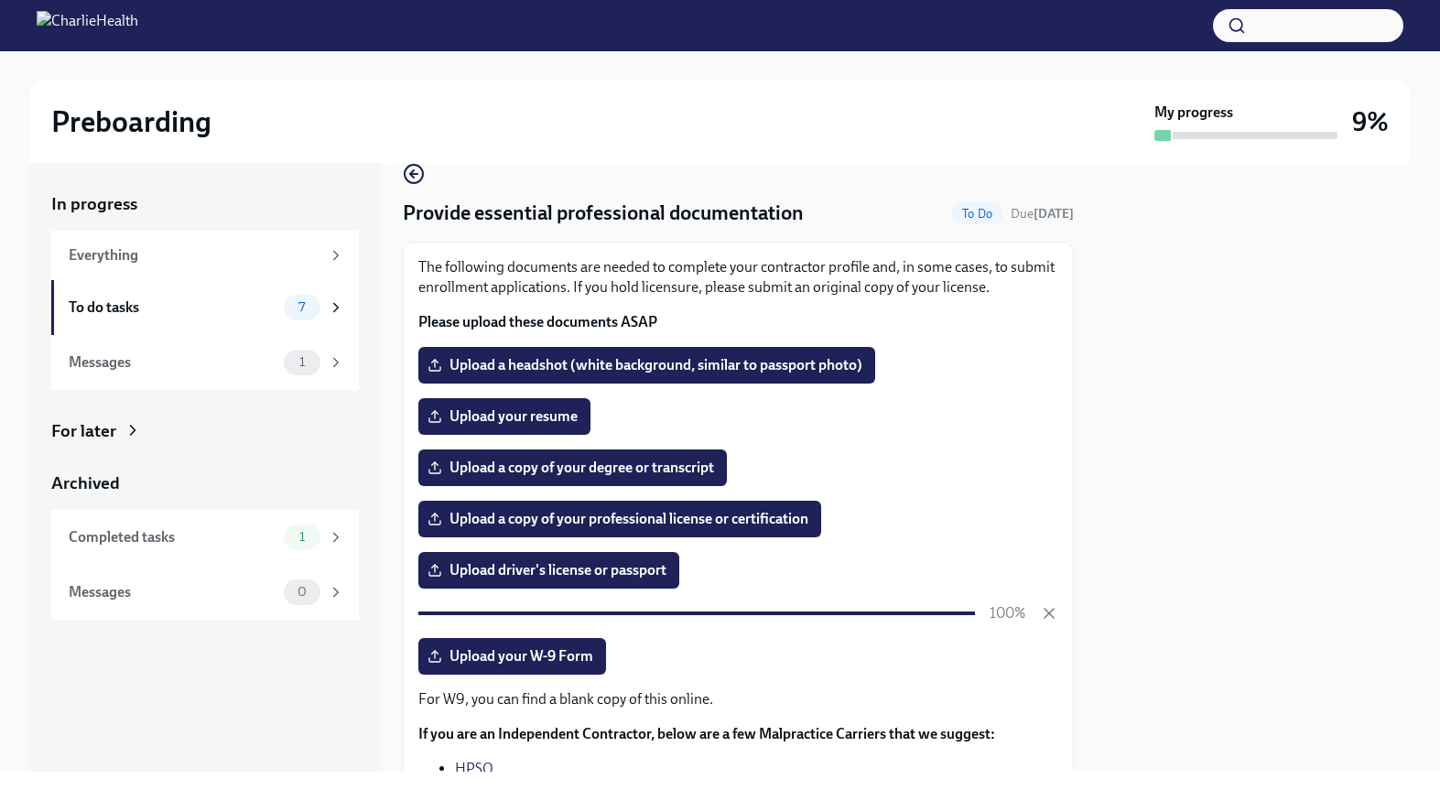
scroll to position [27, 0]
